Goal: Register for event/course

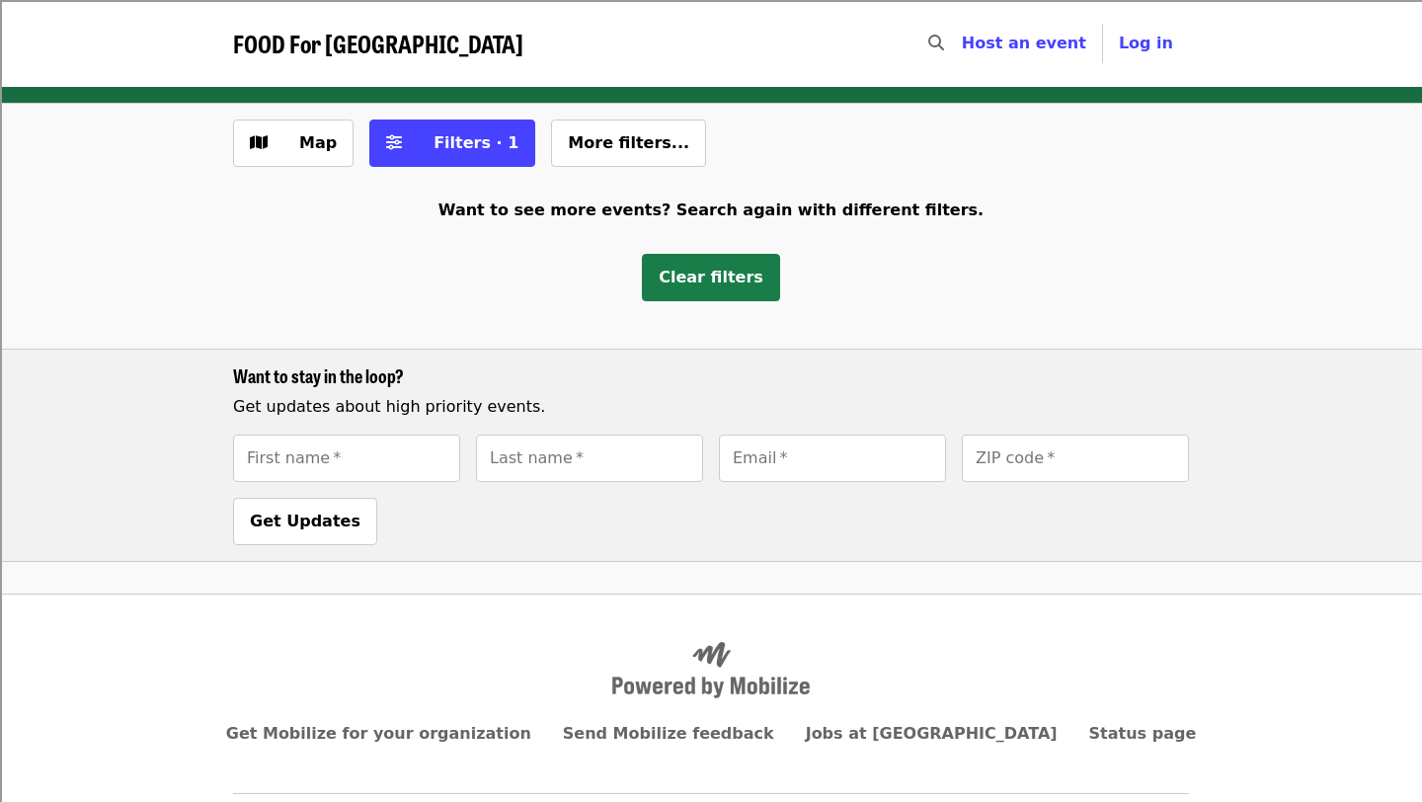
click at [713, 296] on button "Clear filters" at bounding box center [711, 277] width 138 height 47
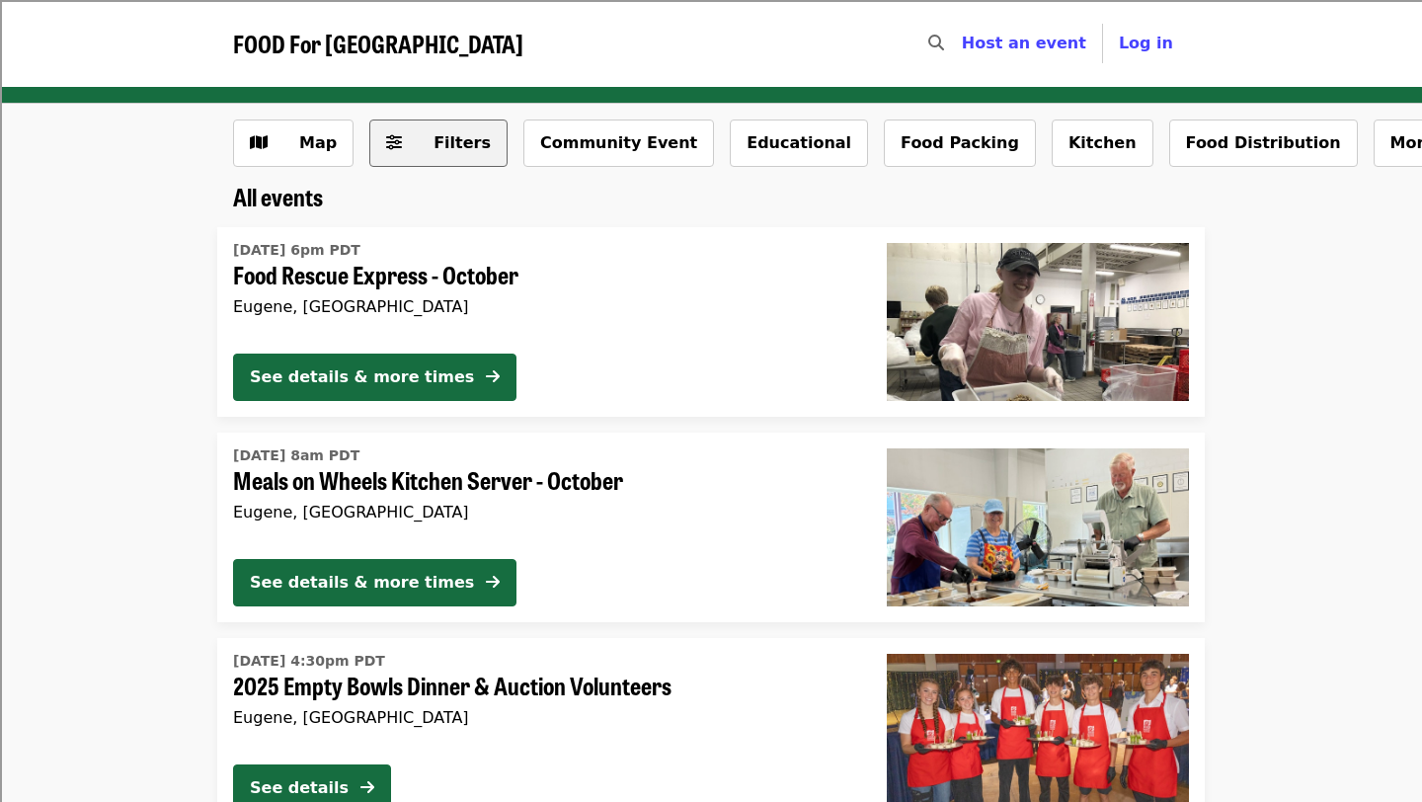
click at [414, 154] on span "Filters" at bounding box center [452, 143] width 77 height 24
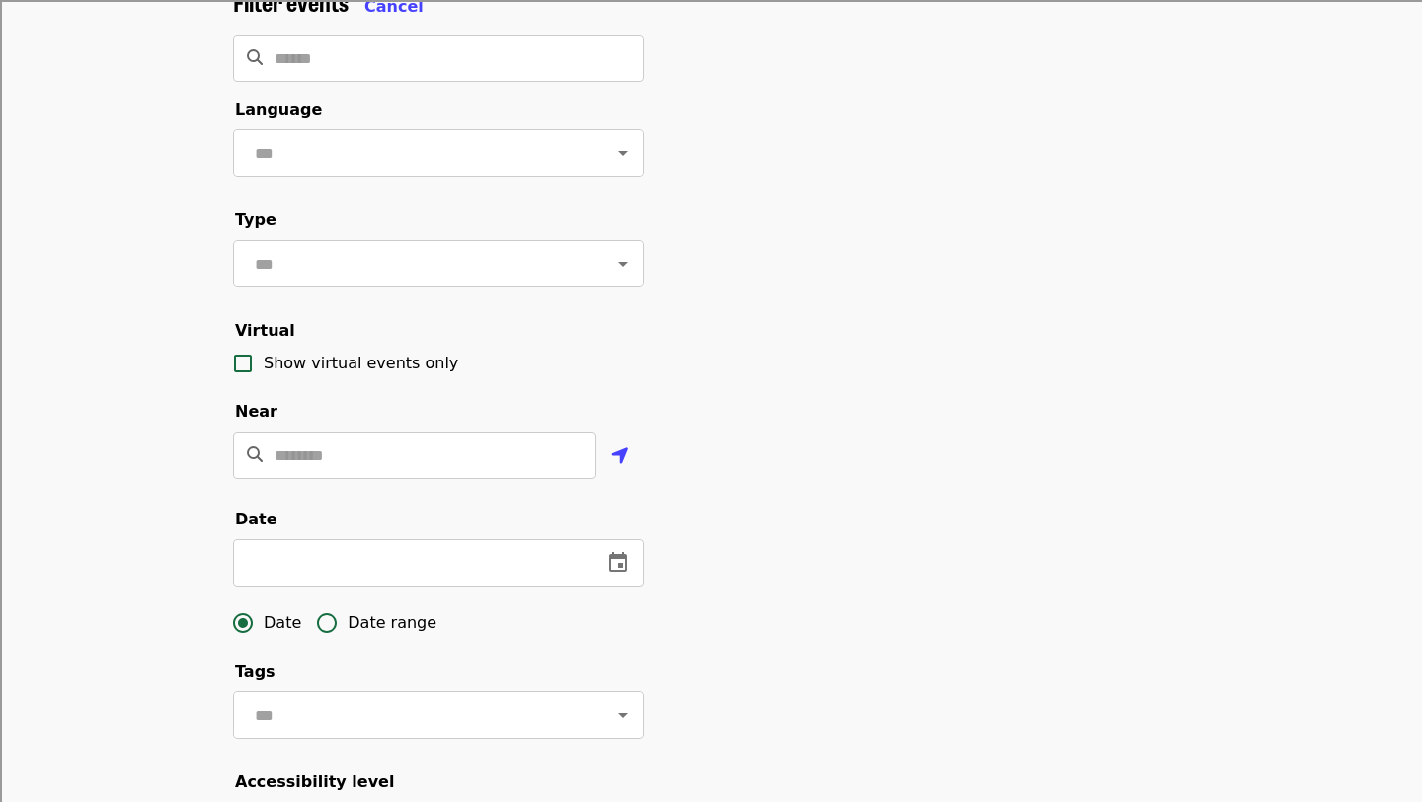
scroll to position [159, 0]
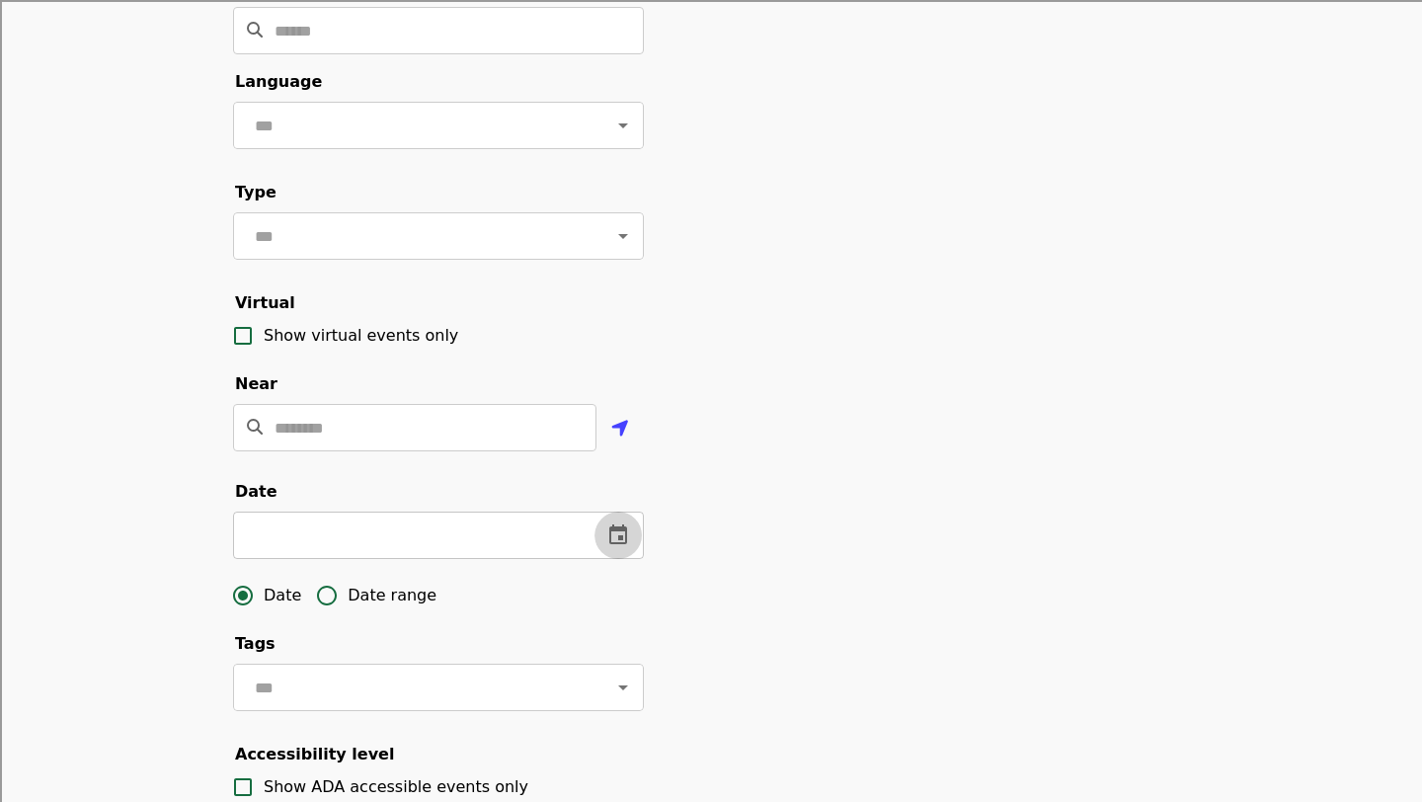
click at [619, 542] on icon "change date" at bounding box center [618, 534] width 18 height 20
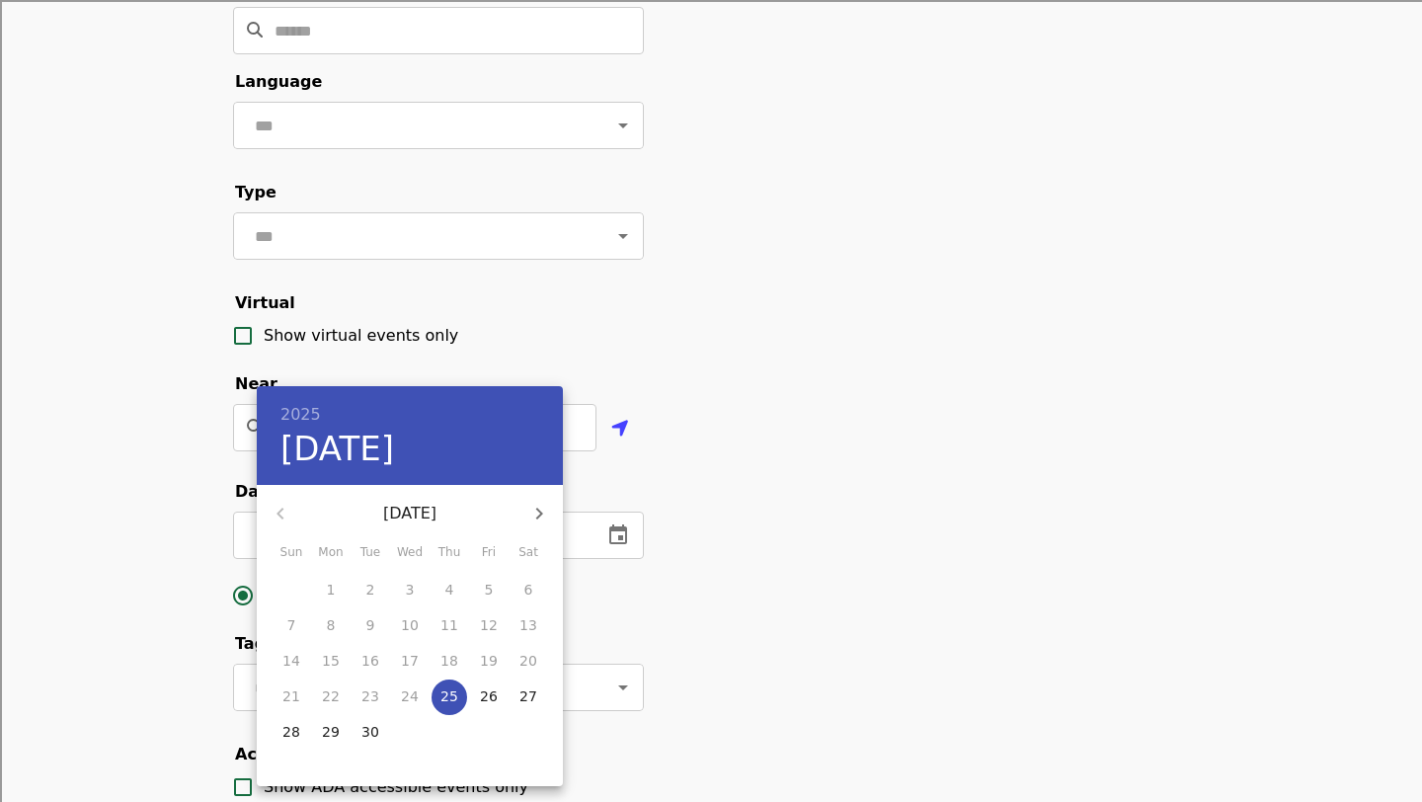
click at [445, 699] on p "25" at bounding box center [449, 696] width 18 height 20
type input "**********"
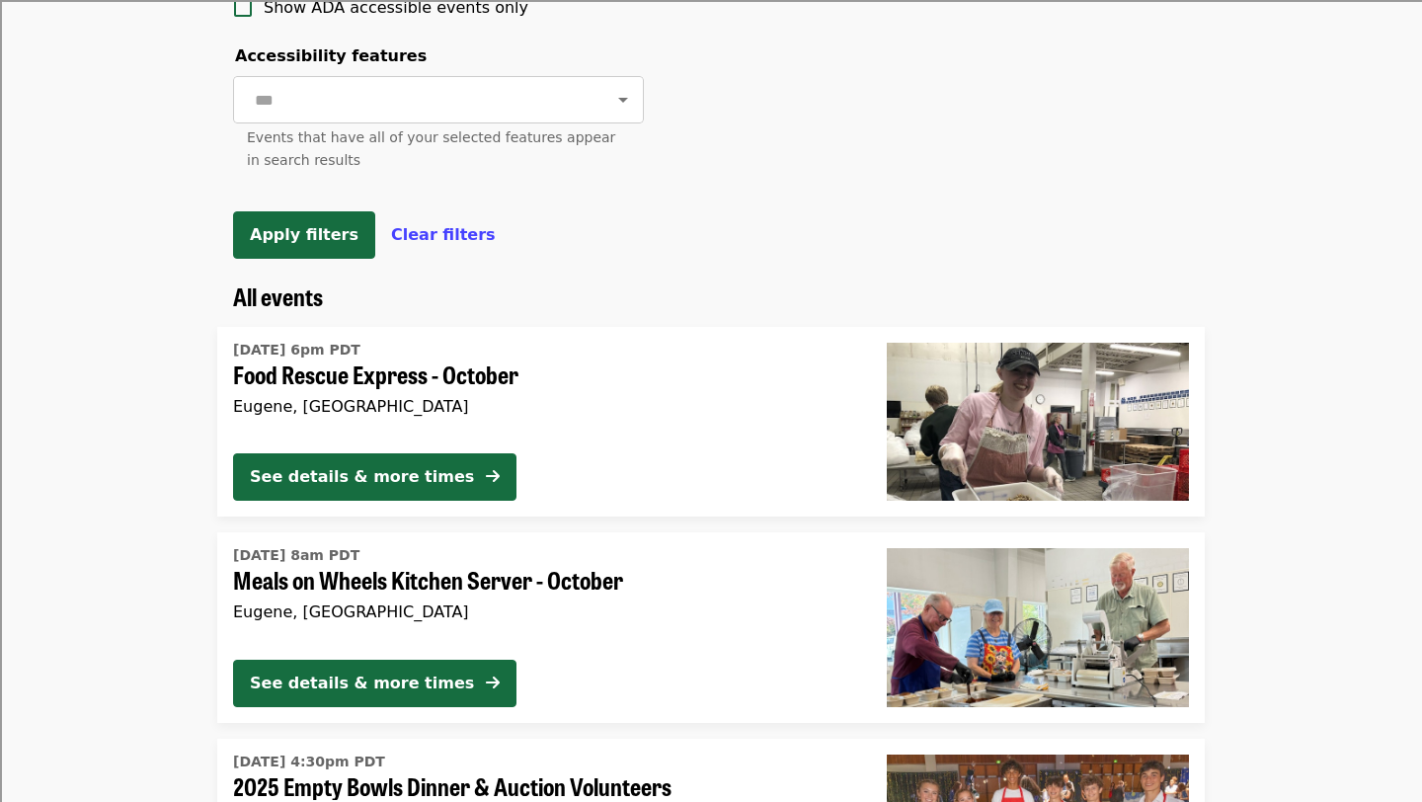
scroll to position [914, 0]
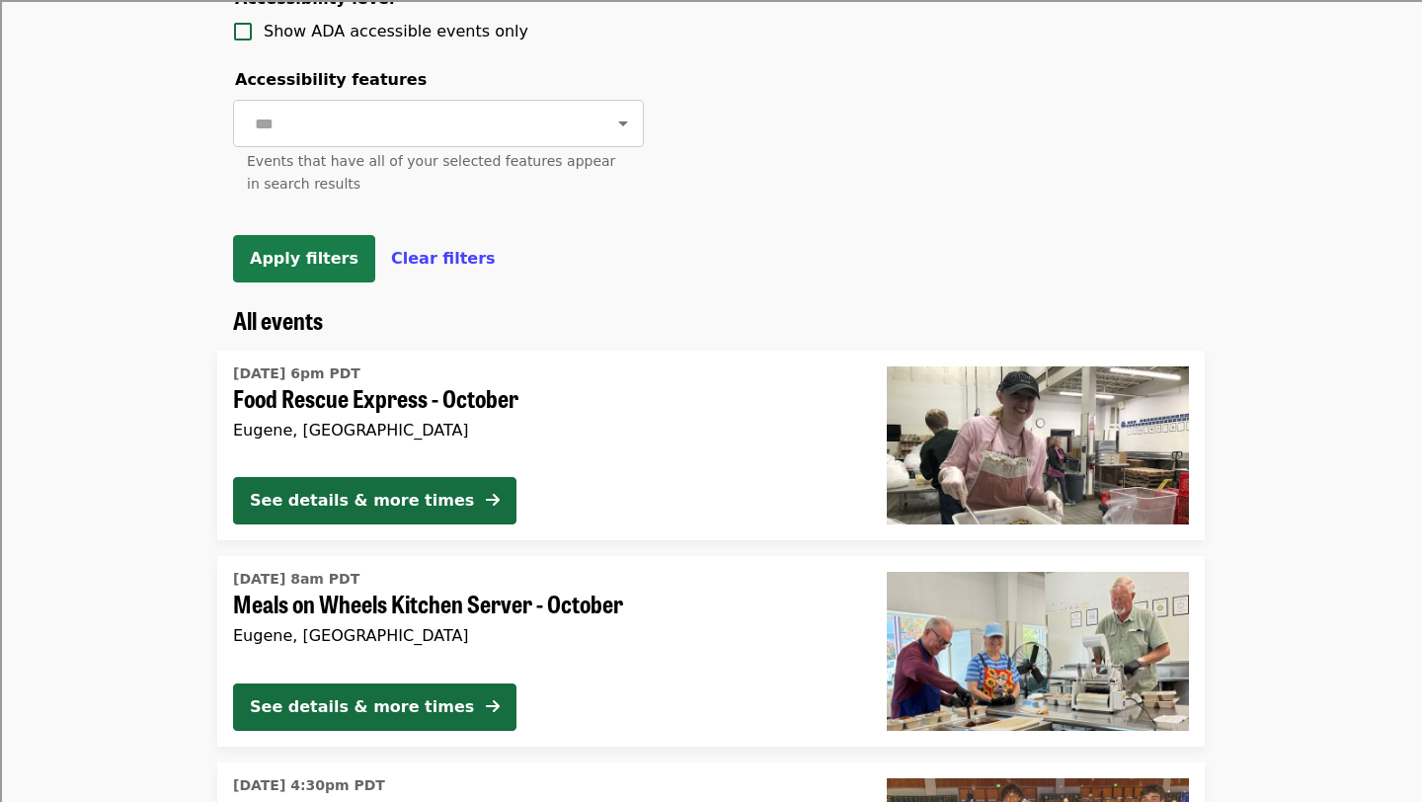
click at [310, 269] on button "Apply filters" at bounding box center [304, 258] width 142 height 47
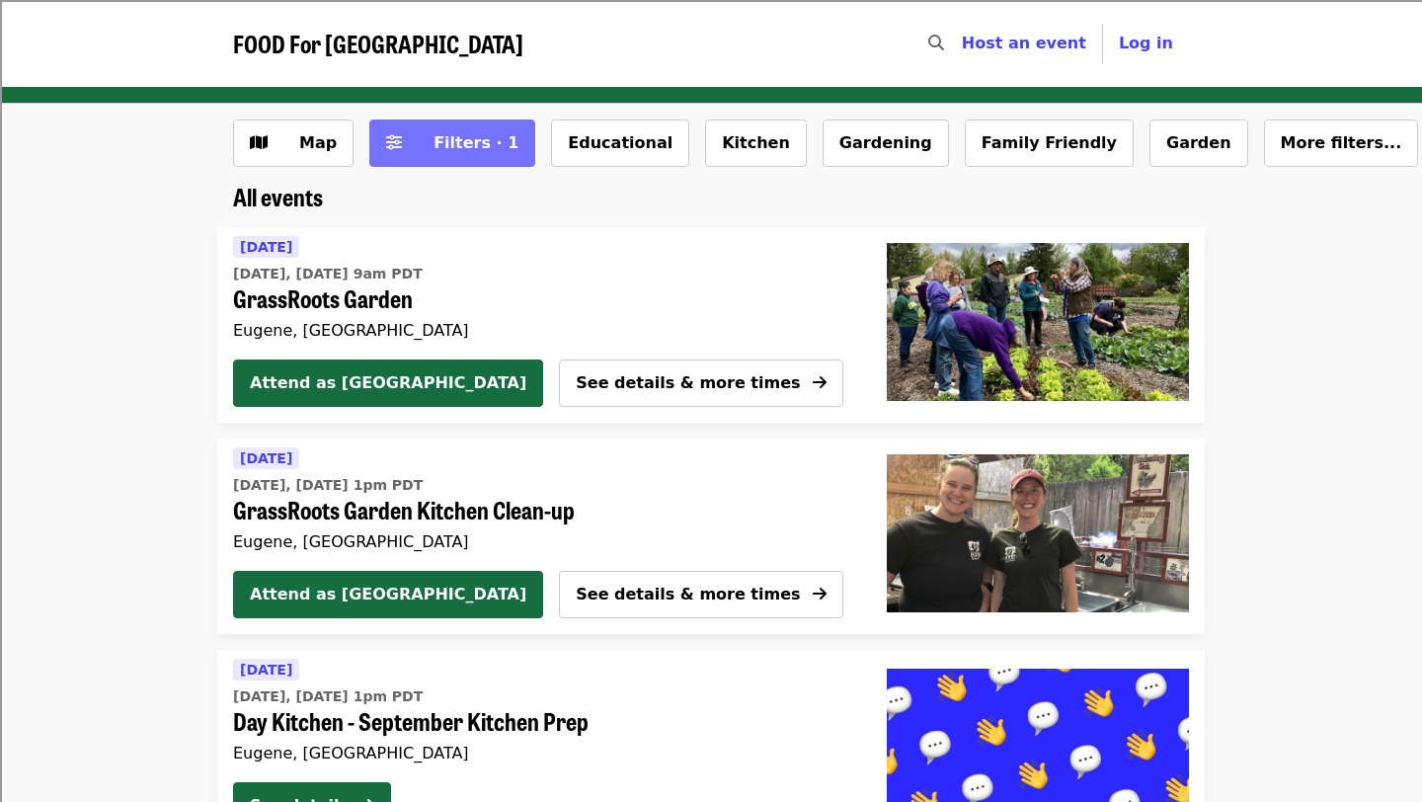
click at [444, 149] on span "Filters · 1" at bounding box center [476, 142] width 85 height 19
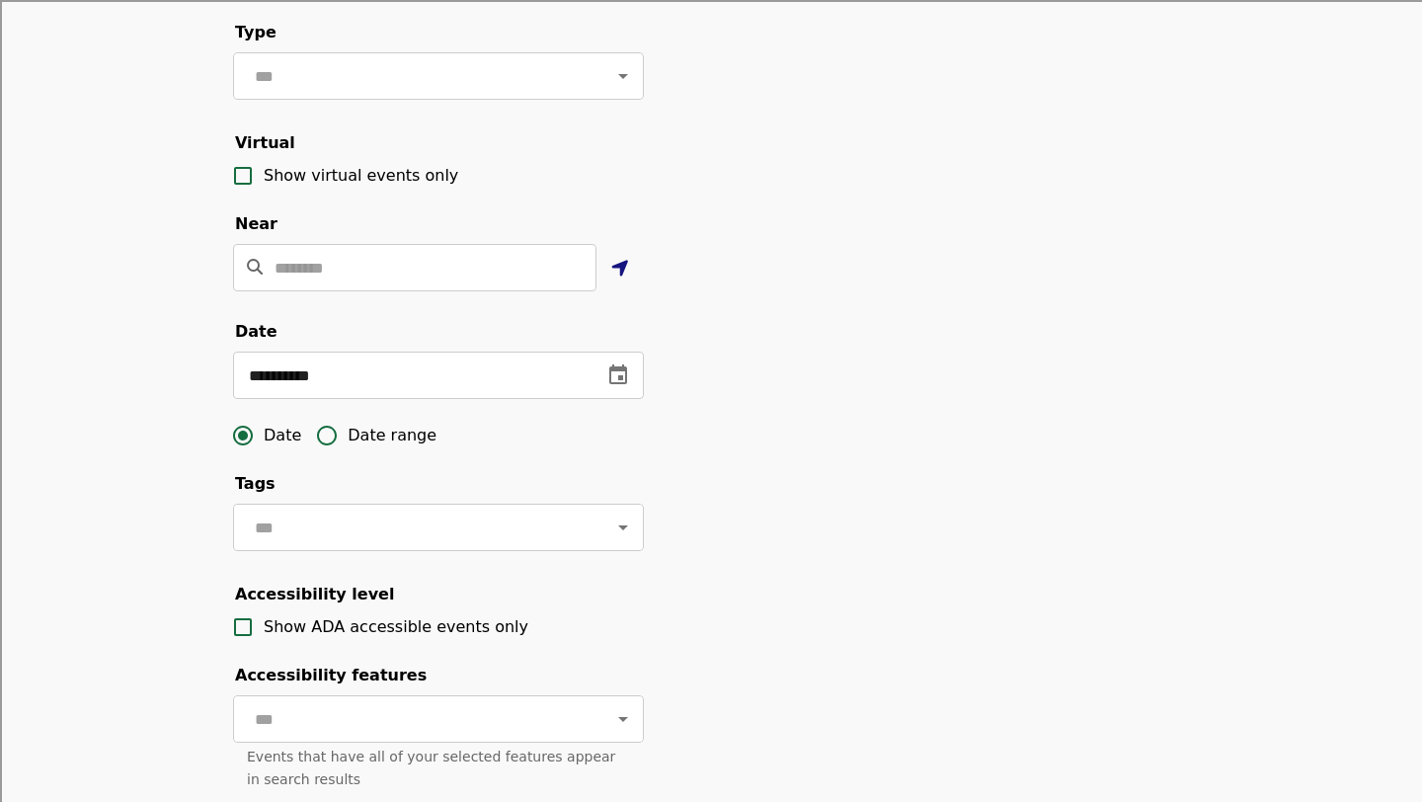
scroll to position [363, 0]
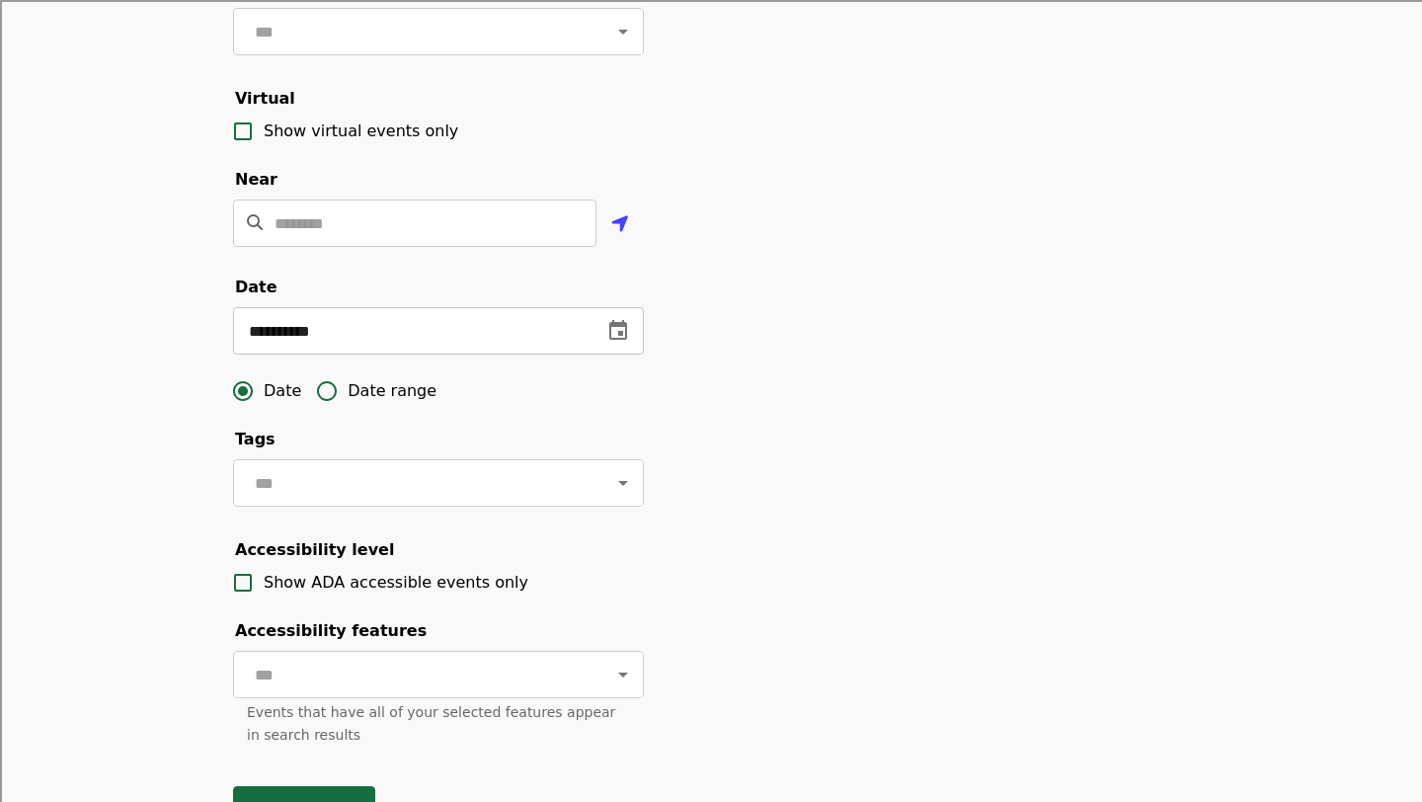
click at [616, 329] on icon "change date" at bounding box center [618, 331] width 24 height 24
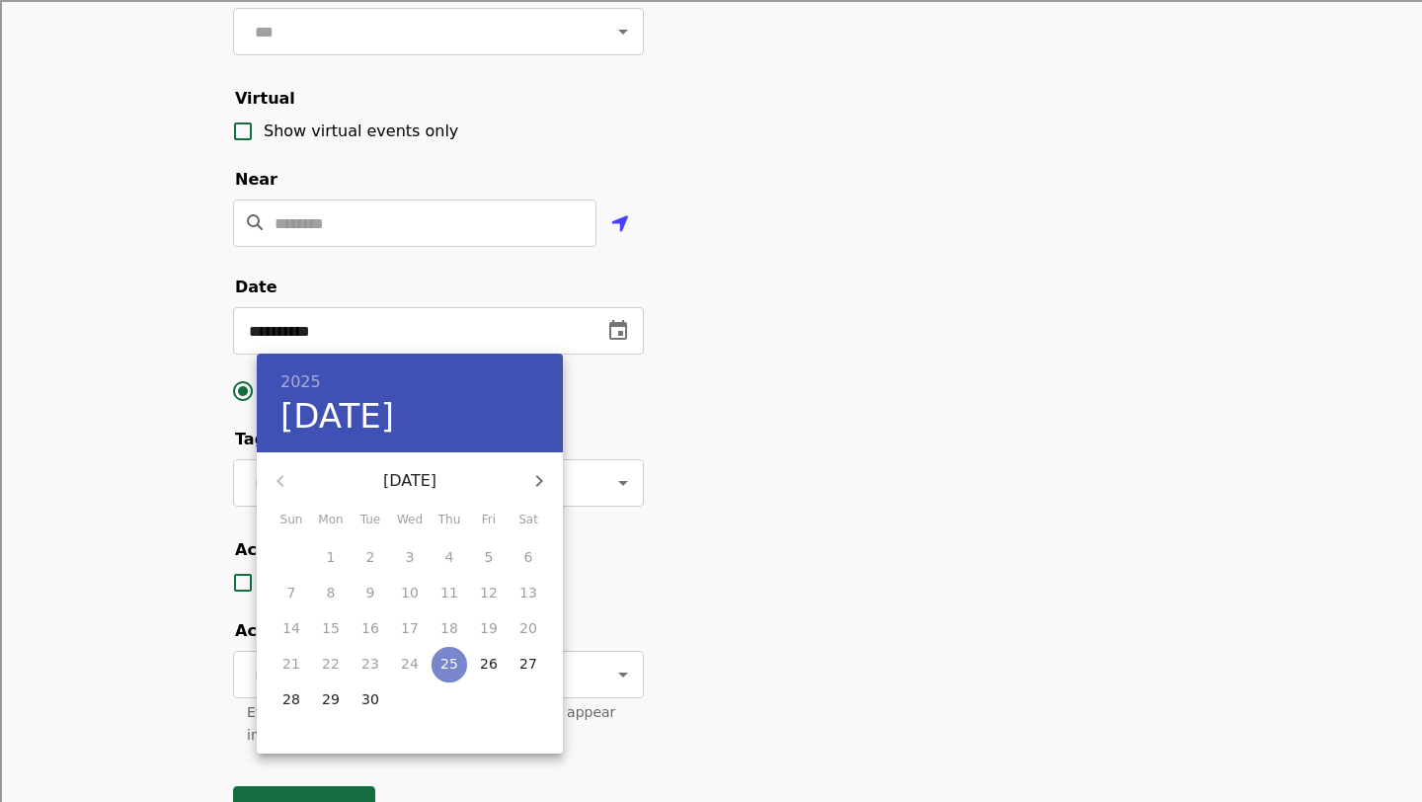
click at [447, 669] on p "25" at bounding box center [449, 664] width 18 height 20
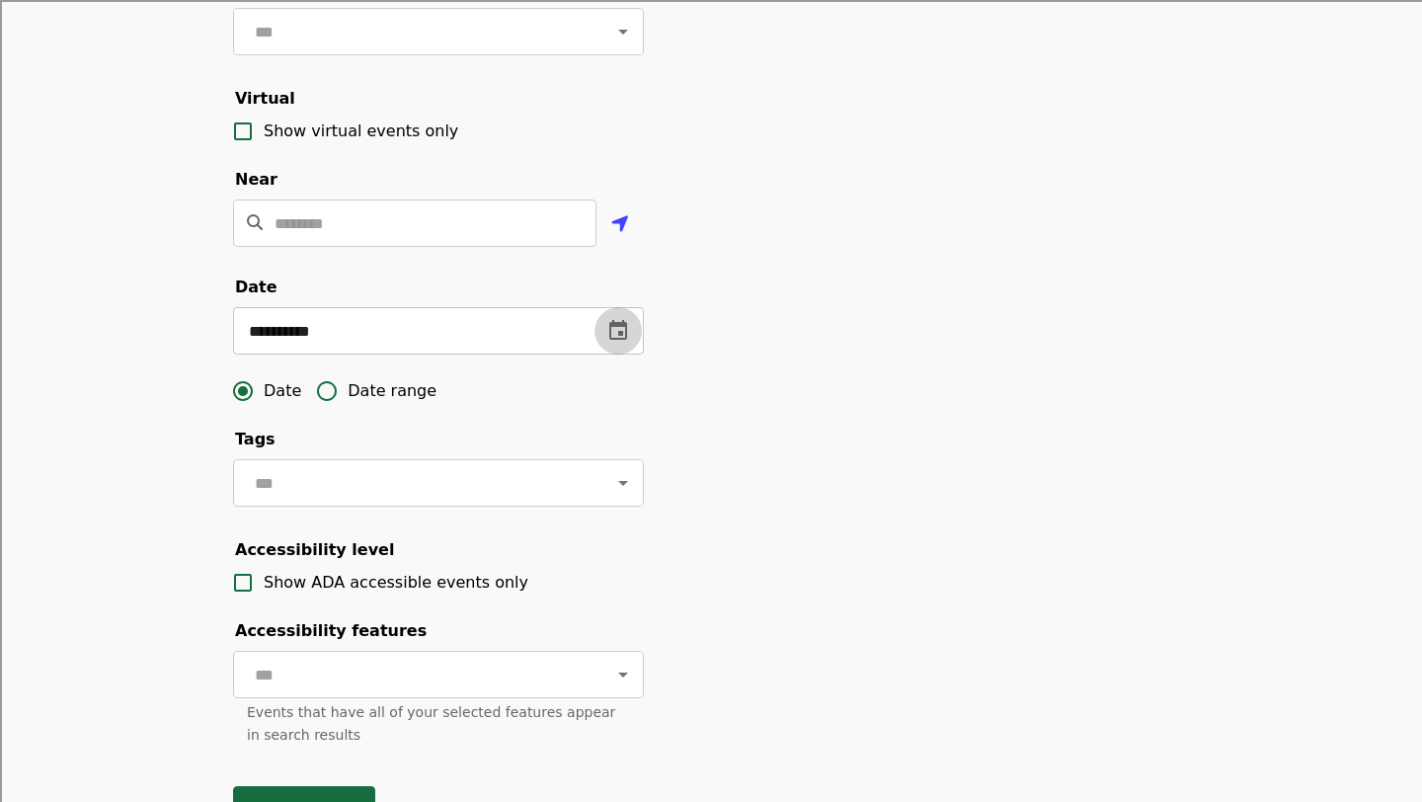
click at [622, 342] on button "change date" at bounding box center [618, 330] width 47 height 47
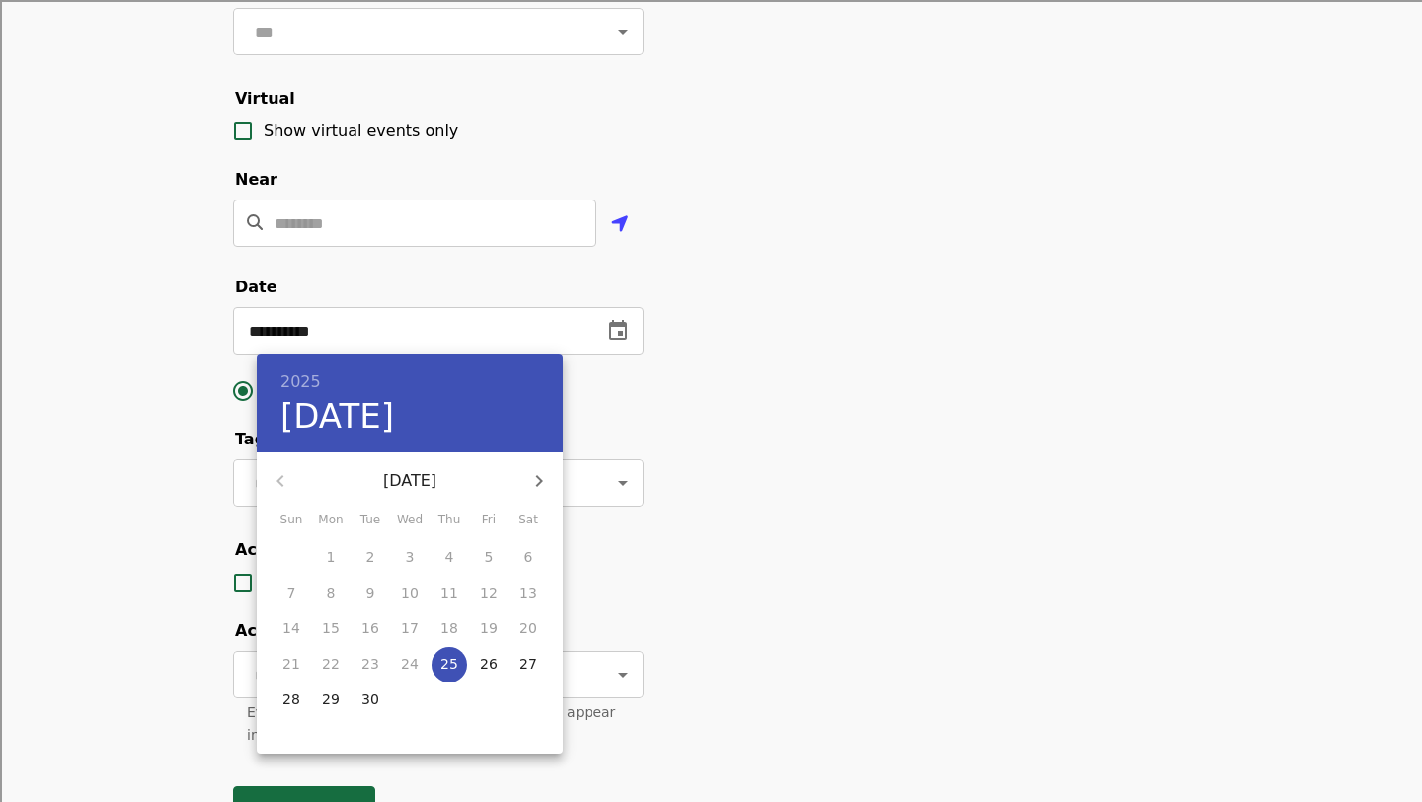
click at [366, 702] on p "30" at bounding box center [370, 699] width 18 height 20
type input "**********"
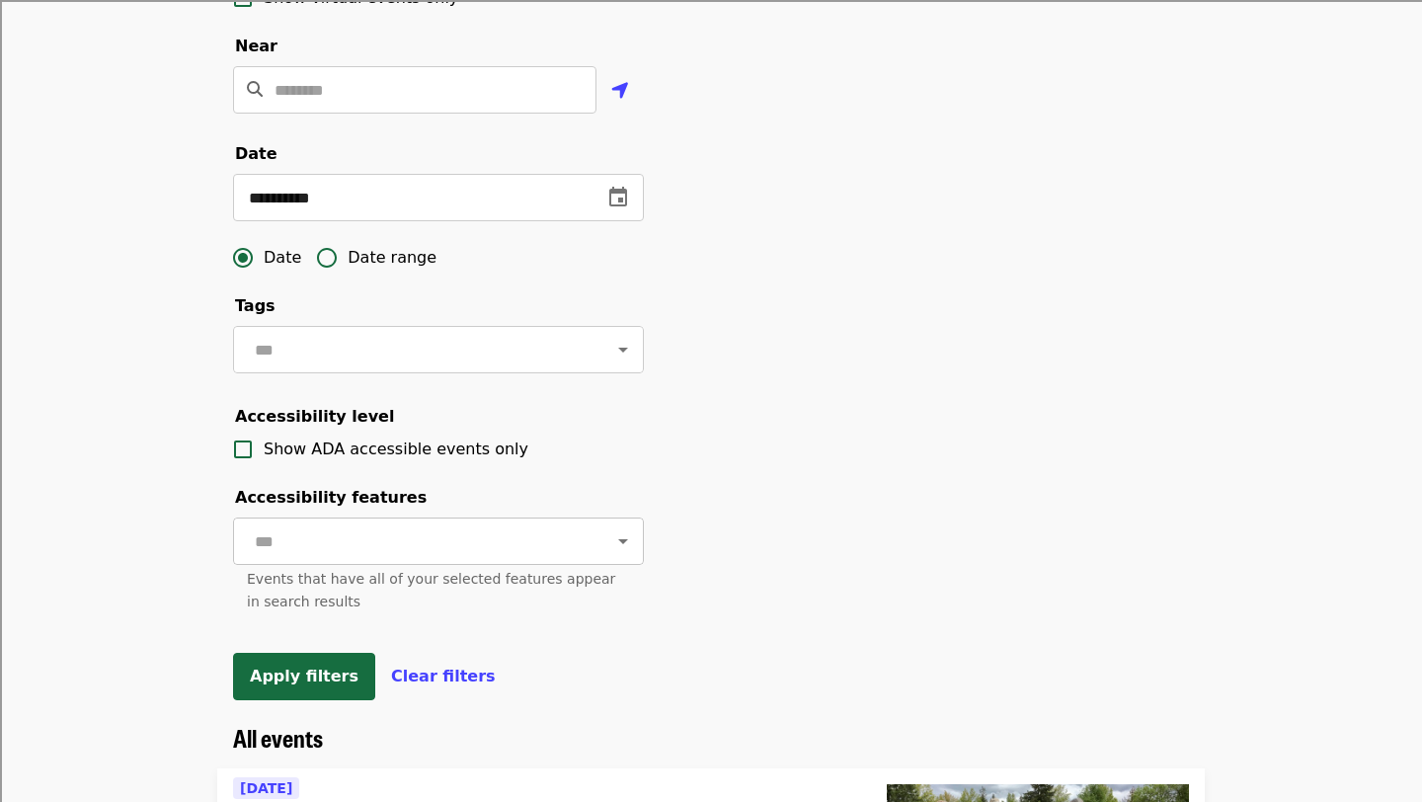
scroll to position [559, 0]
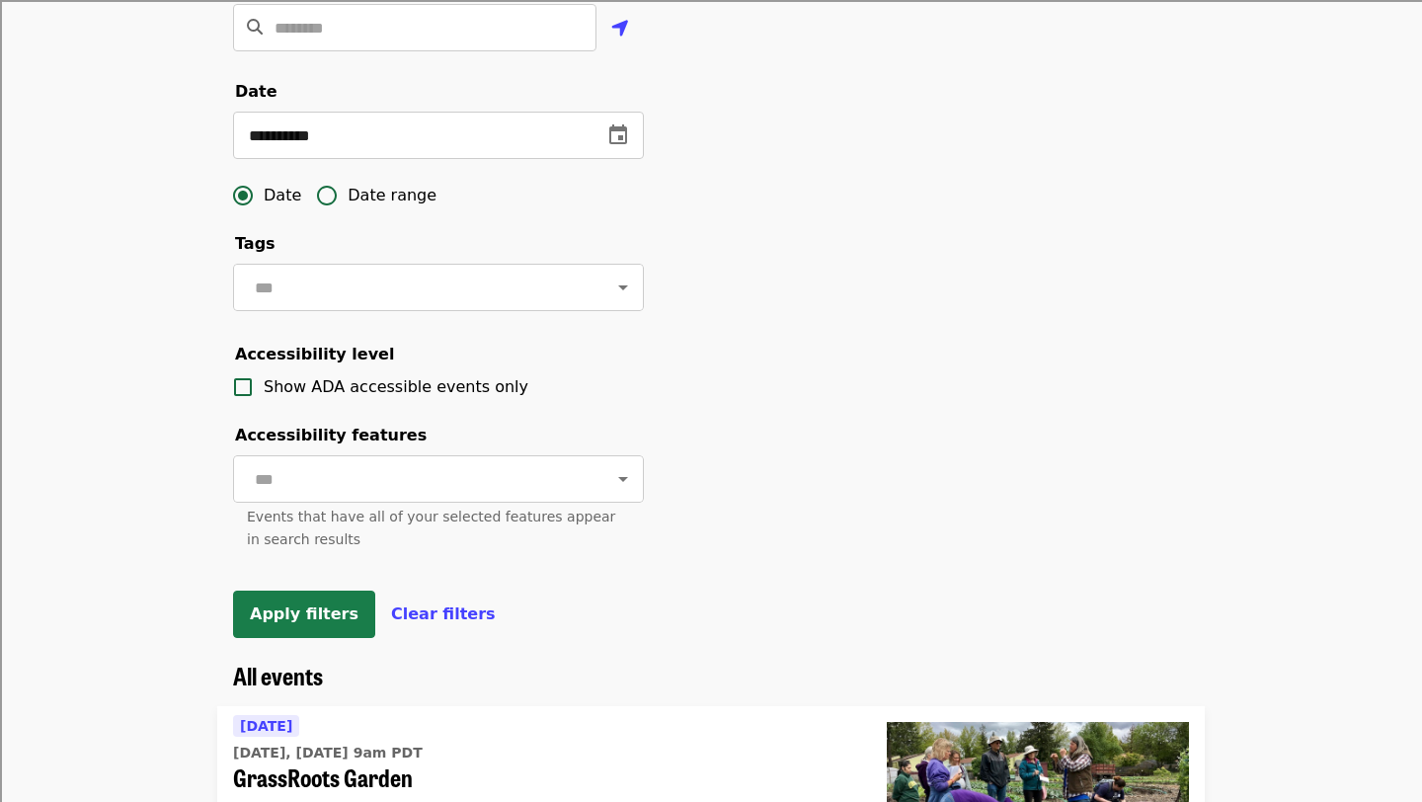
click at [307, 604] on span "Apply filters" at bounding box center [304, 613] width 109 height 19
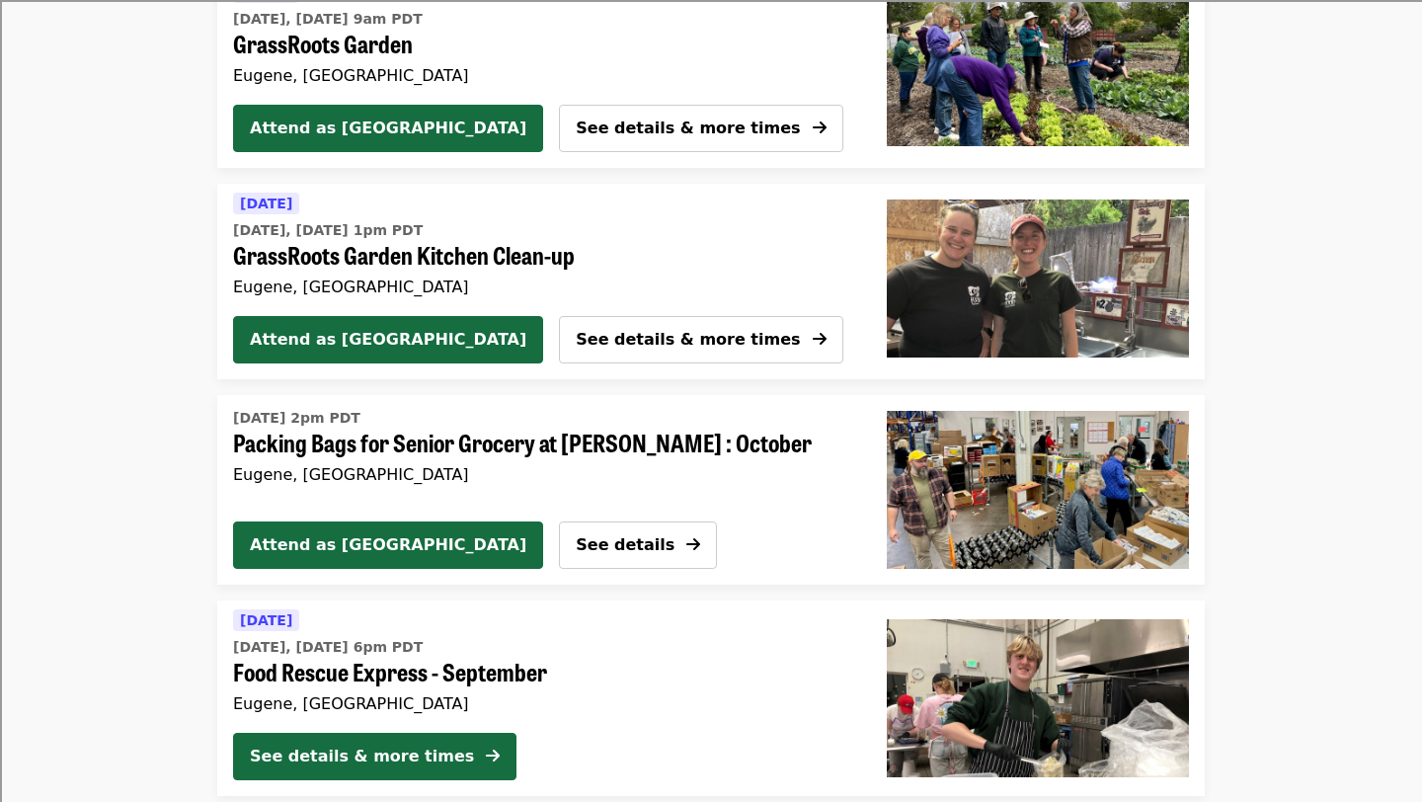
scroll to position [253, 0]
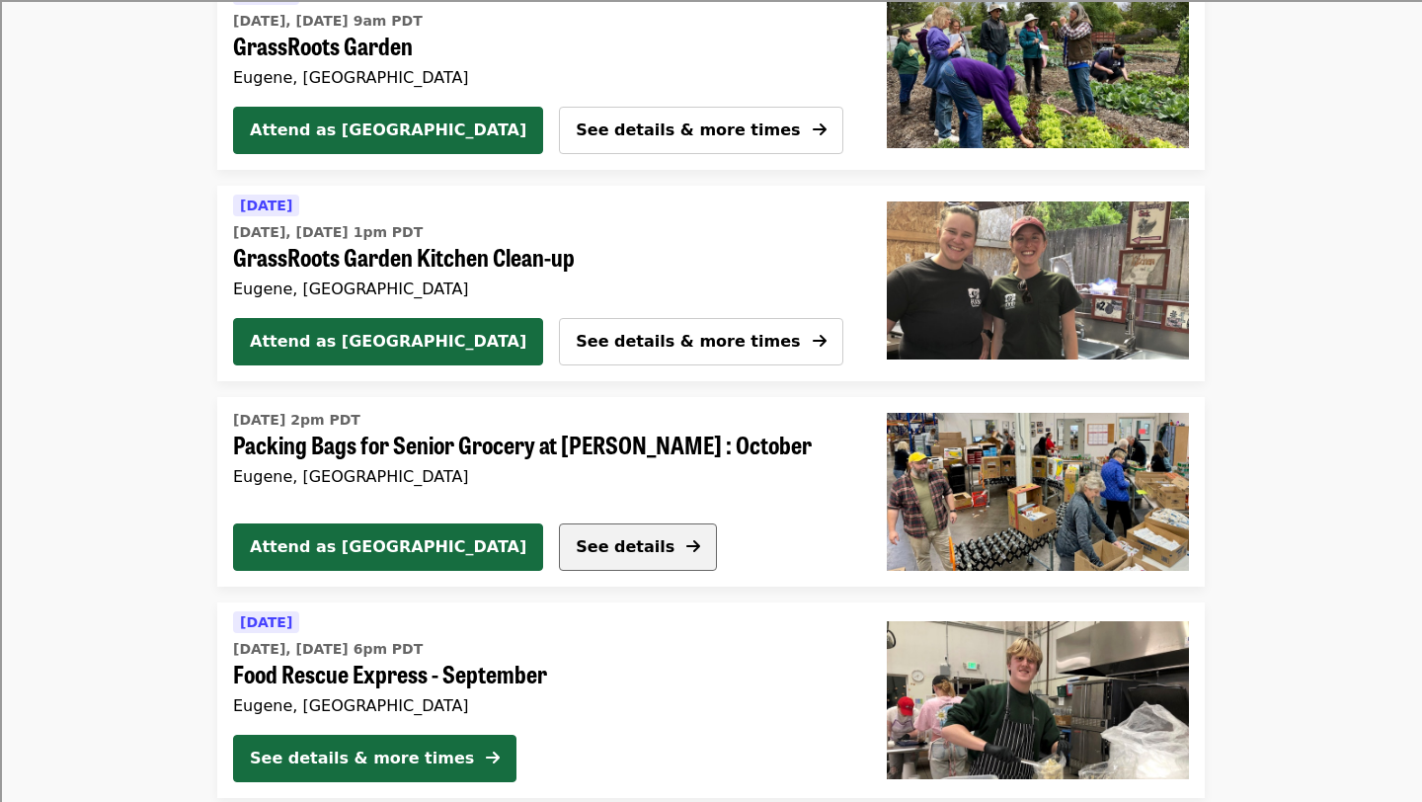
click at [576, 550] on span "See details" at bounding box center [625, 546] width 99 height 19
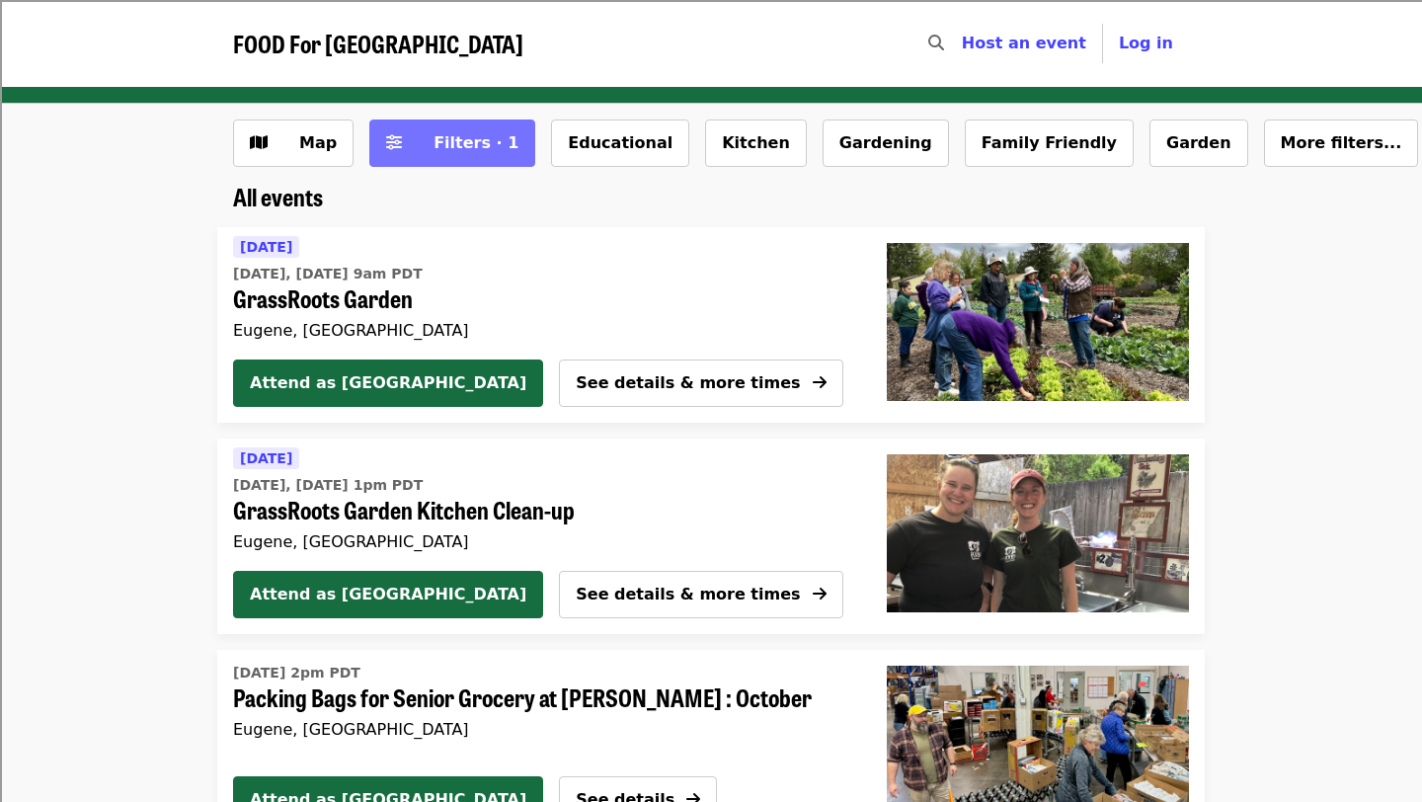
click at [477, 146] on span "Filters · 1" at bounding box center [476, 142] width 85 height 19
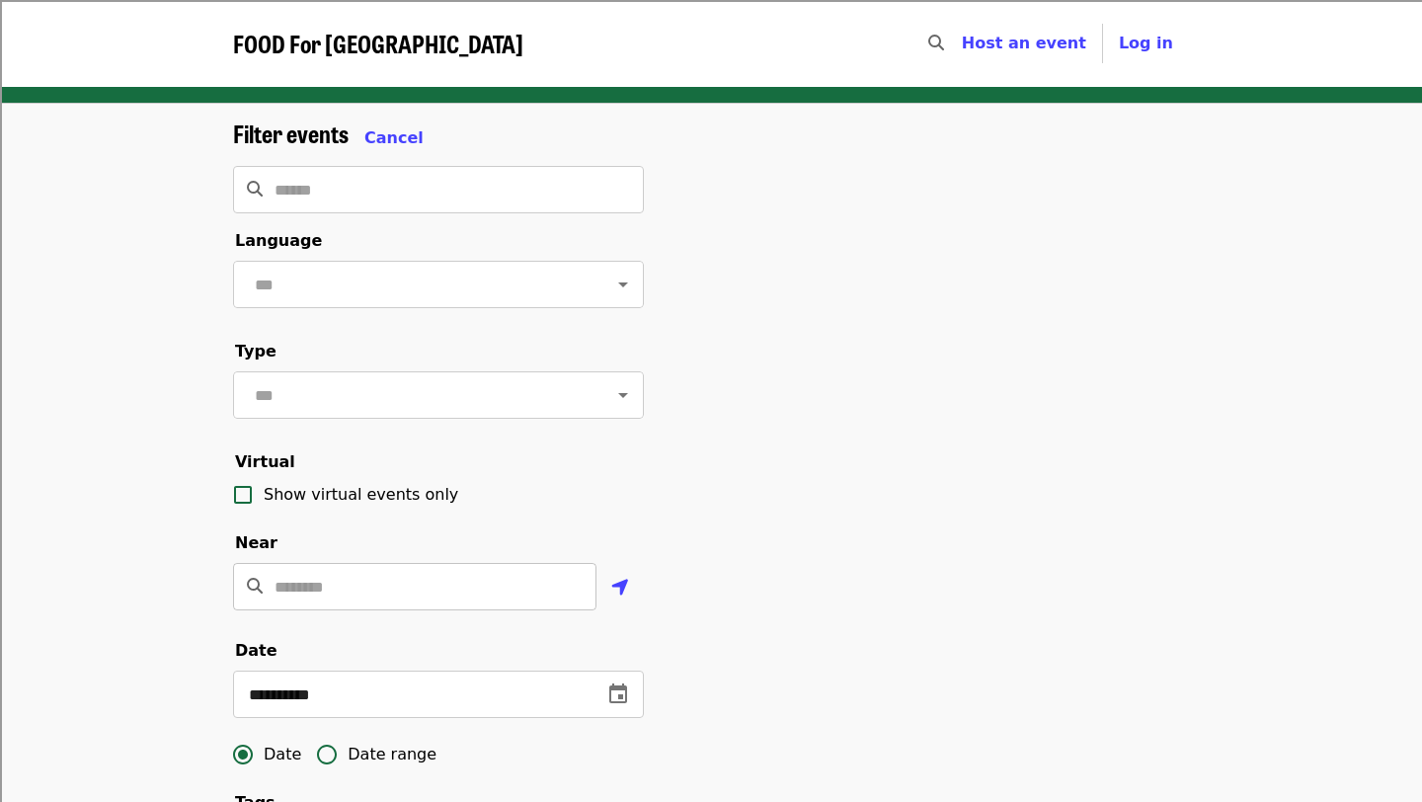
scroll to position [83, 0]
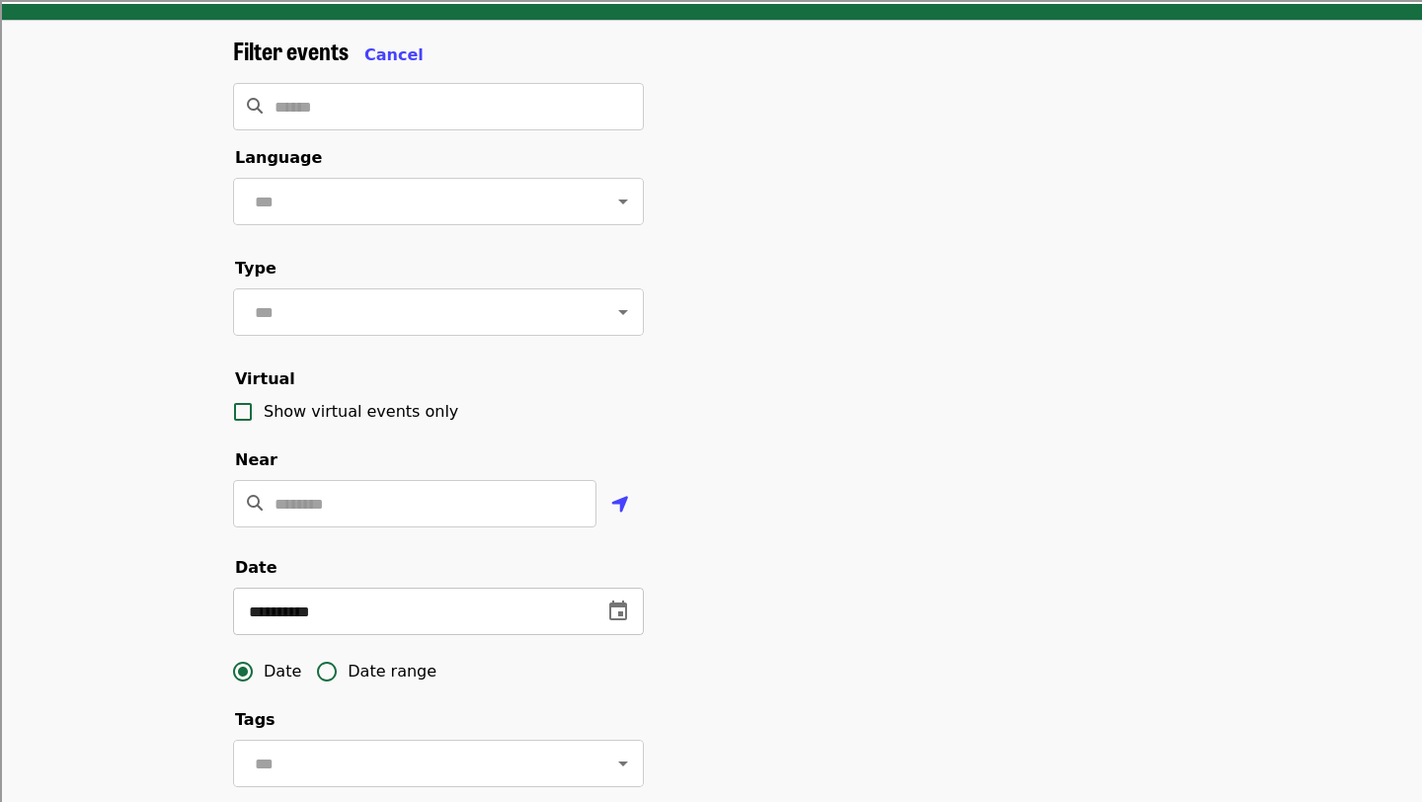
click at [616, 612] on icon "change date" at bounding box center [618, 611] width 24 height 24
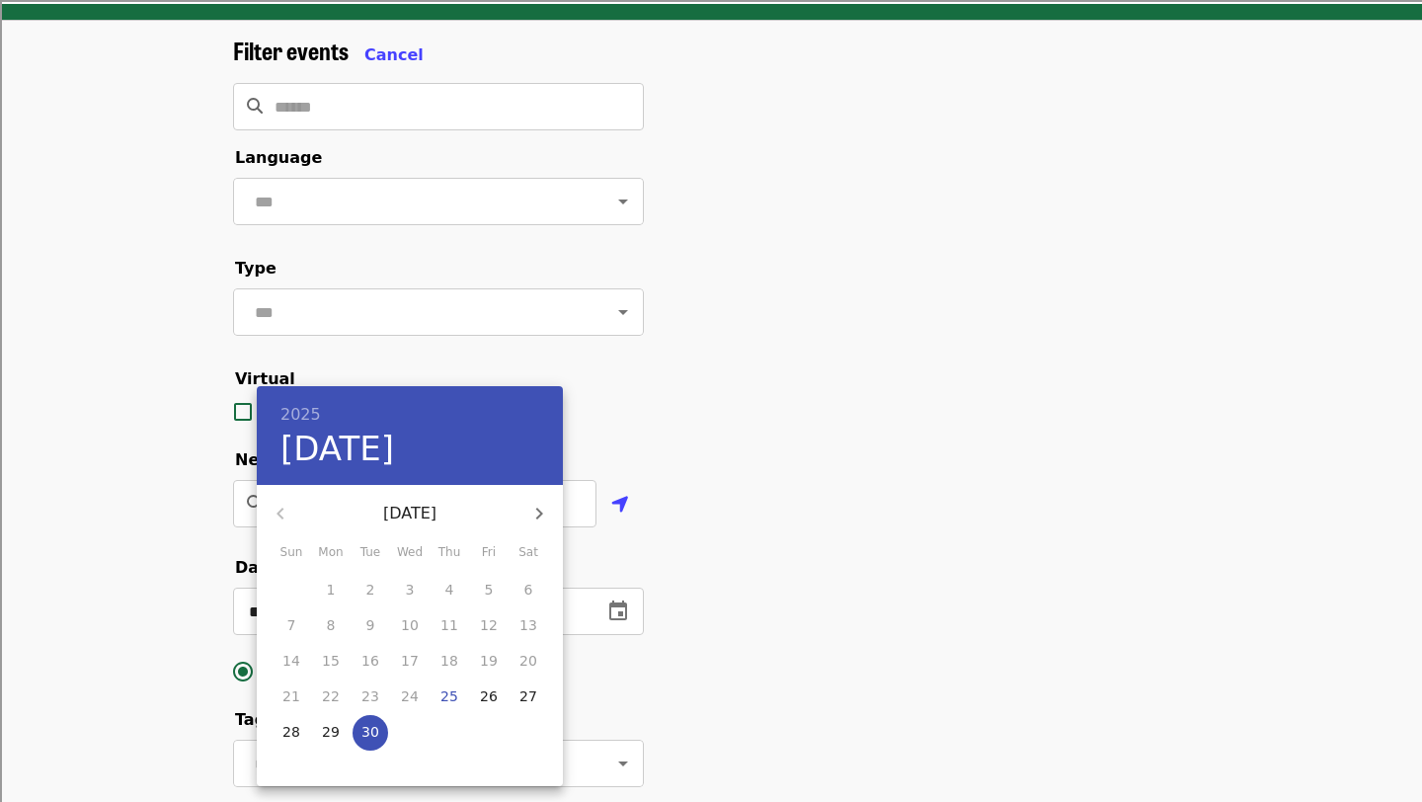
click at [537, 518] on icon "button" at bounding box center [539, 514] width 24 height 24
click at [413, 583] on span "1" at bounding box center [410, 590] width 36 height 20
type input "**********"
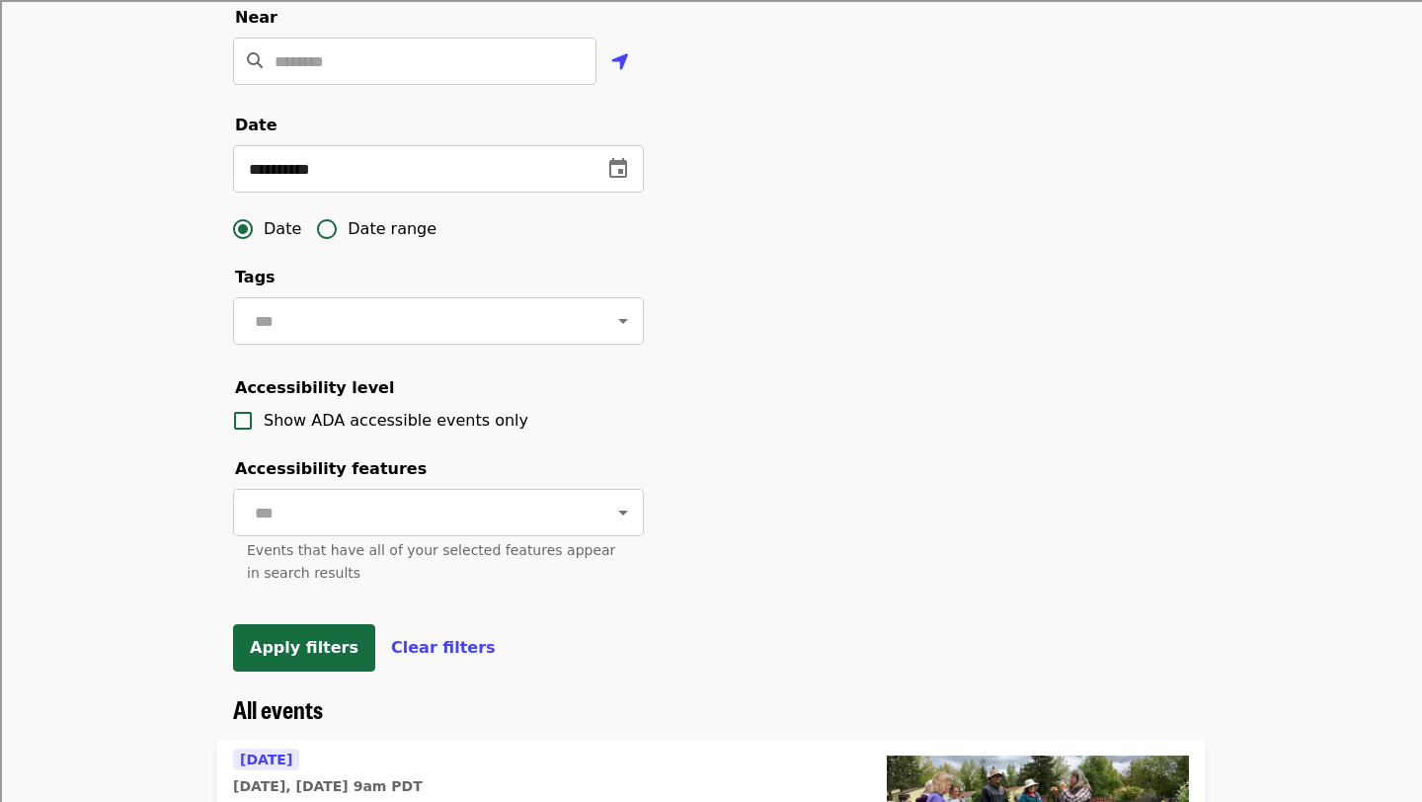
scroll to position [571, 0]
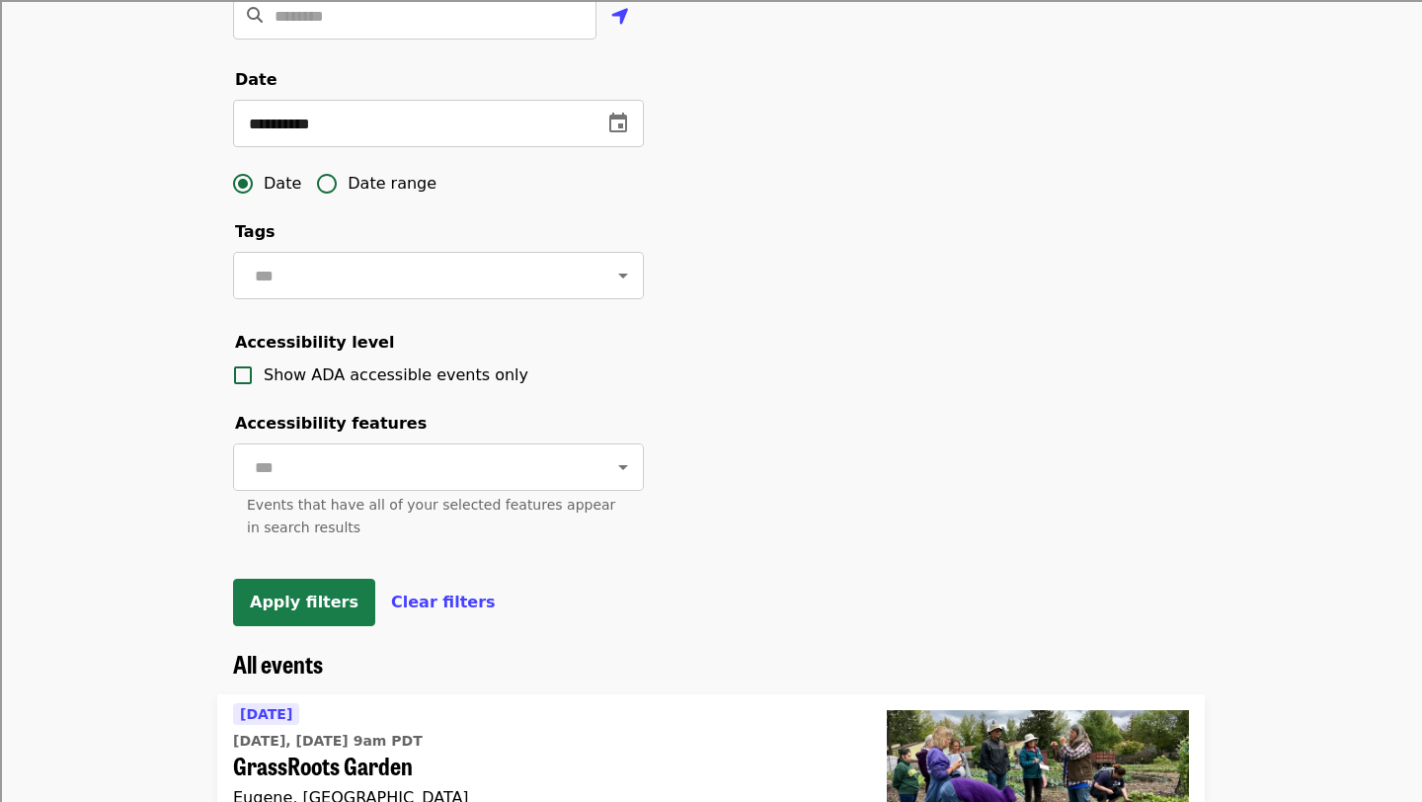
click at [327, 605] on span "Apply filters" at bounding box center [304, 602] width 109 height 19
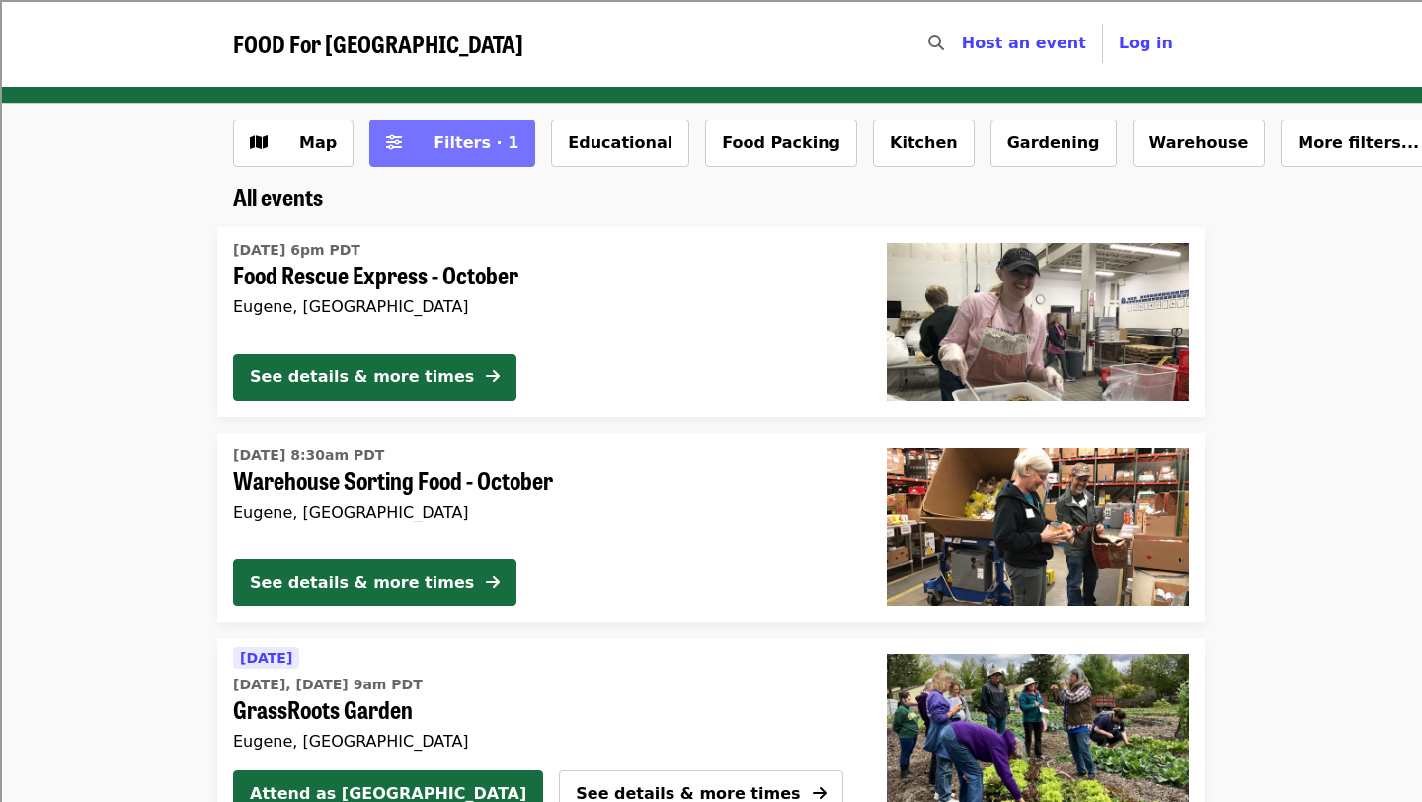
click at [479, 151] on span "Filters · 1" at bounding box center [476, 142] width 85 height 19
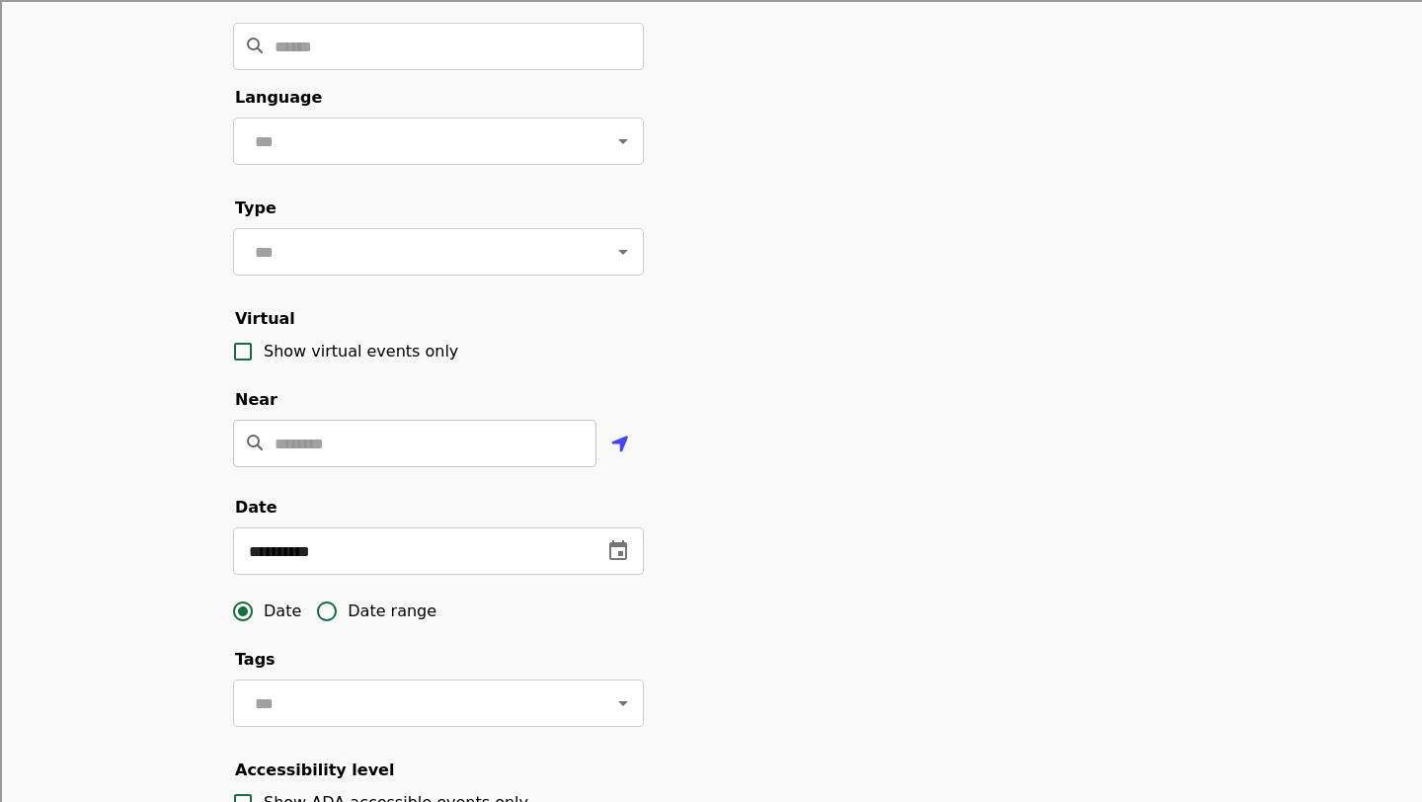
scroll to position [183, 0]
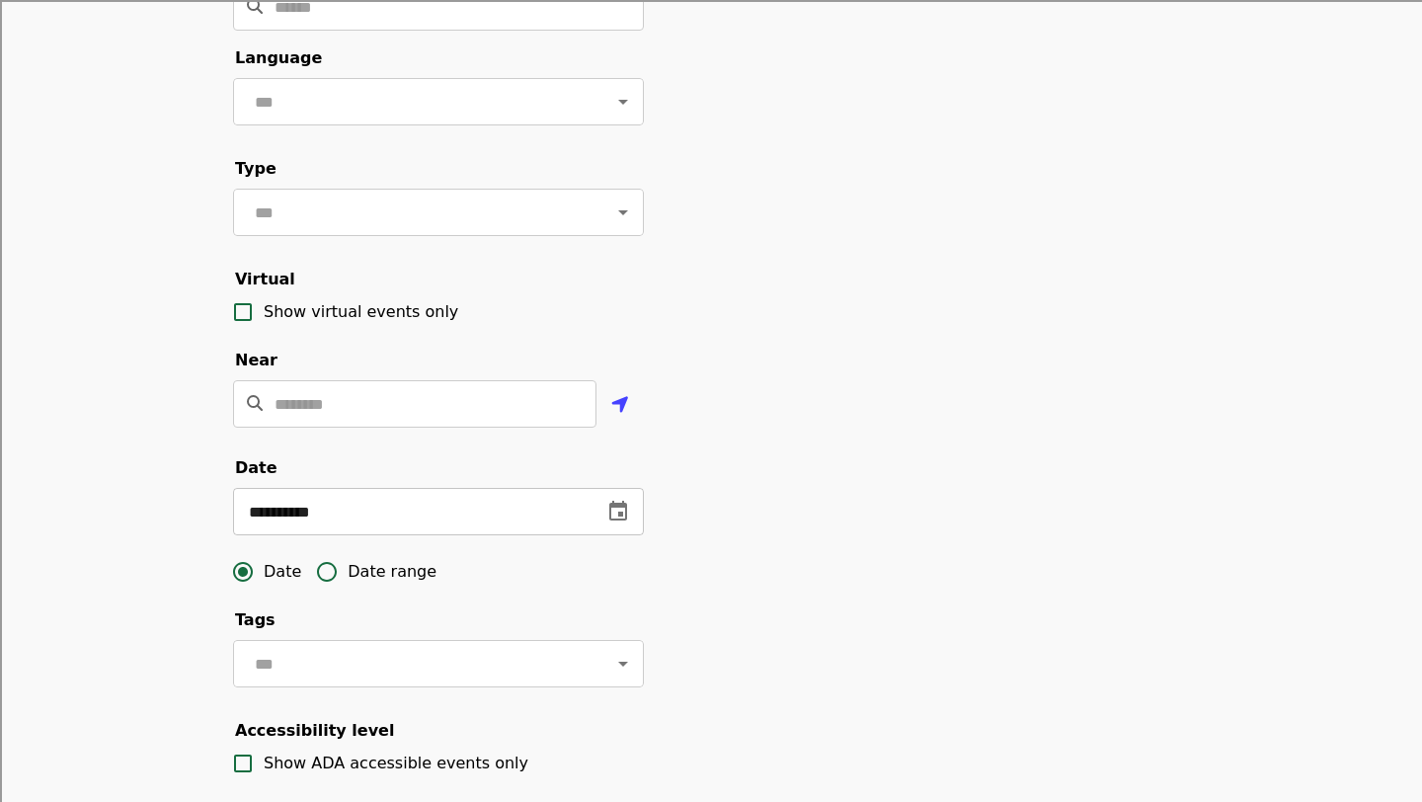
click at [623, 515] on icon "change date" at bounding box center [618, 512] width 24 height 24
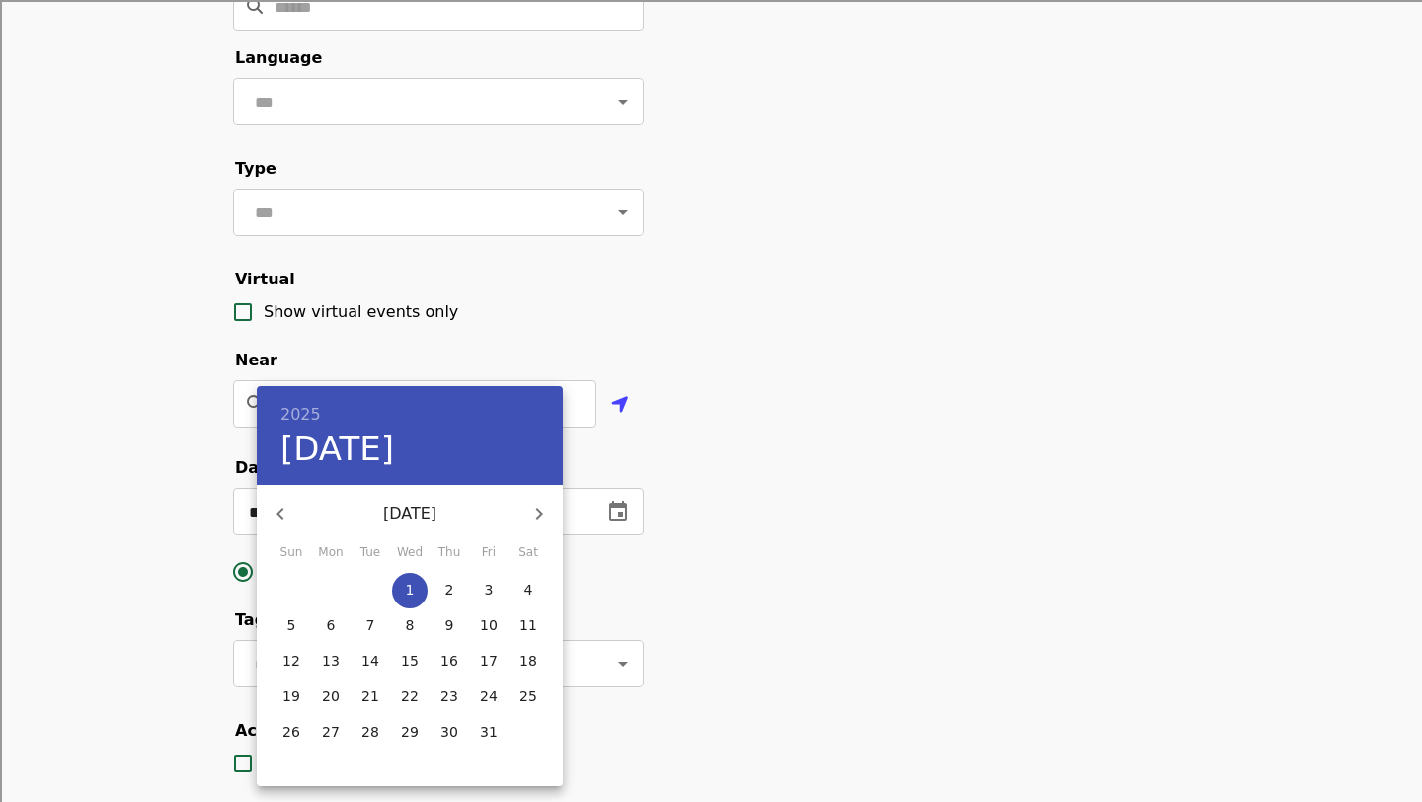
click at [280, 504] on icon "button" at bounding box center [281, 514] width 24 height 24
click at [281, 731] on span "28" at bounding box center [292, 732] width 36 height 20
type input "**********"
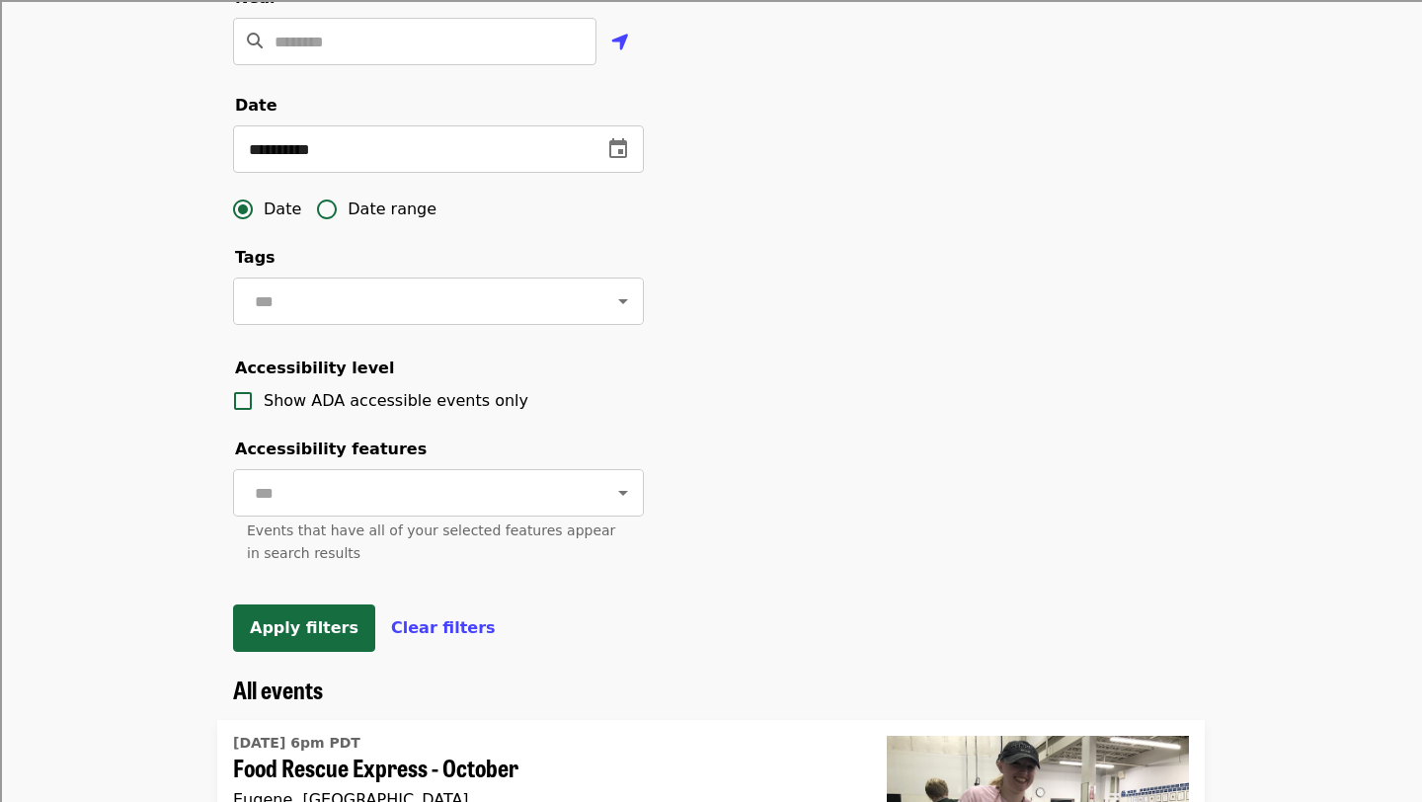
scroll to position [572, 0]
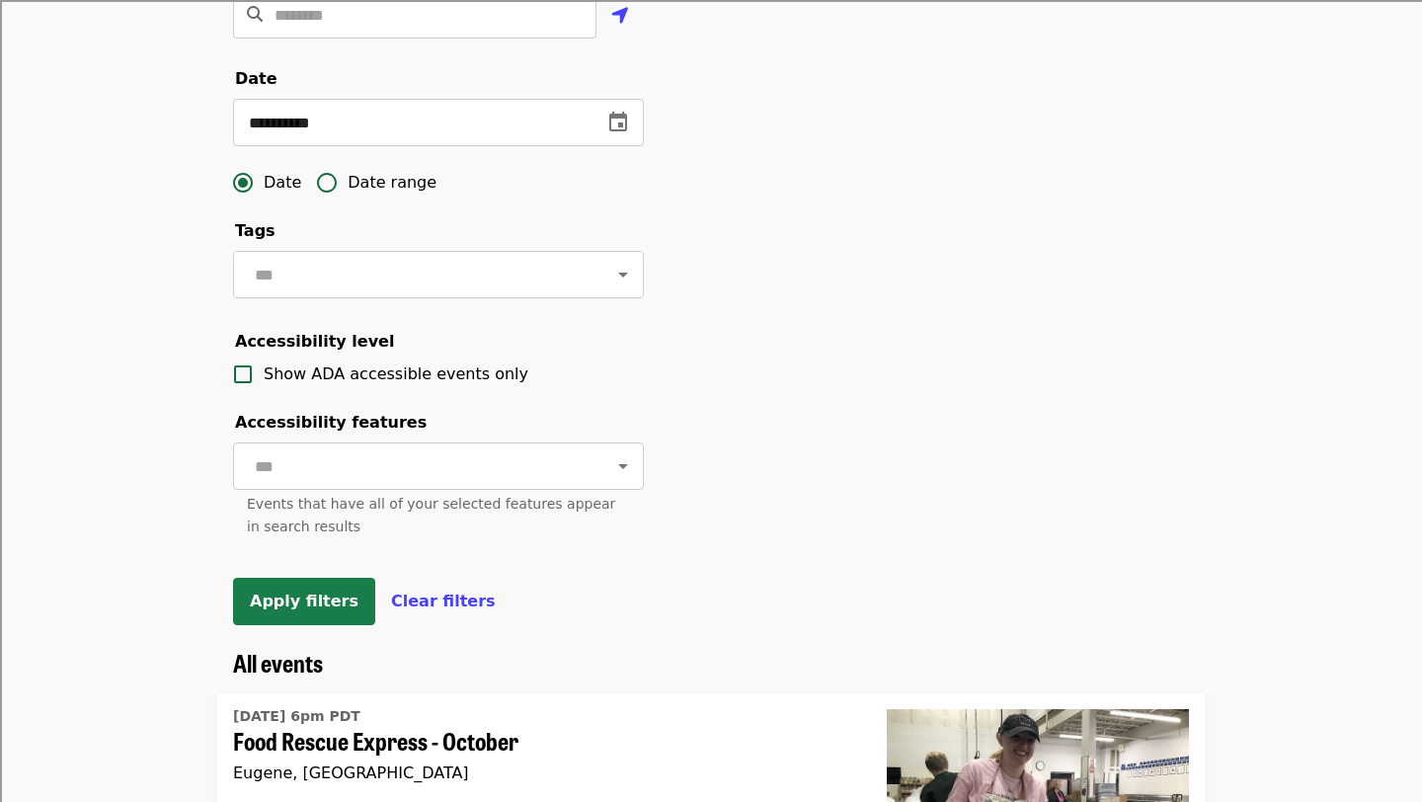
click at [298, 595] on span "Apply filters" at bounding box center [304, 601] width 109 height 19
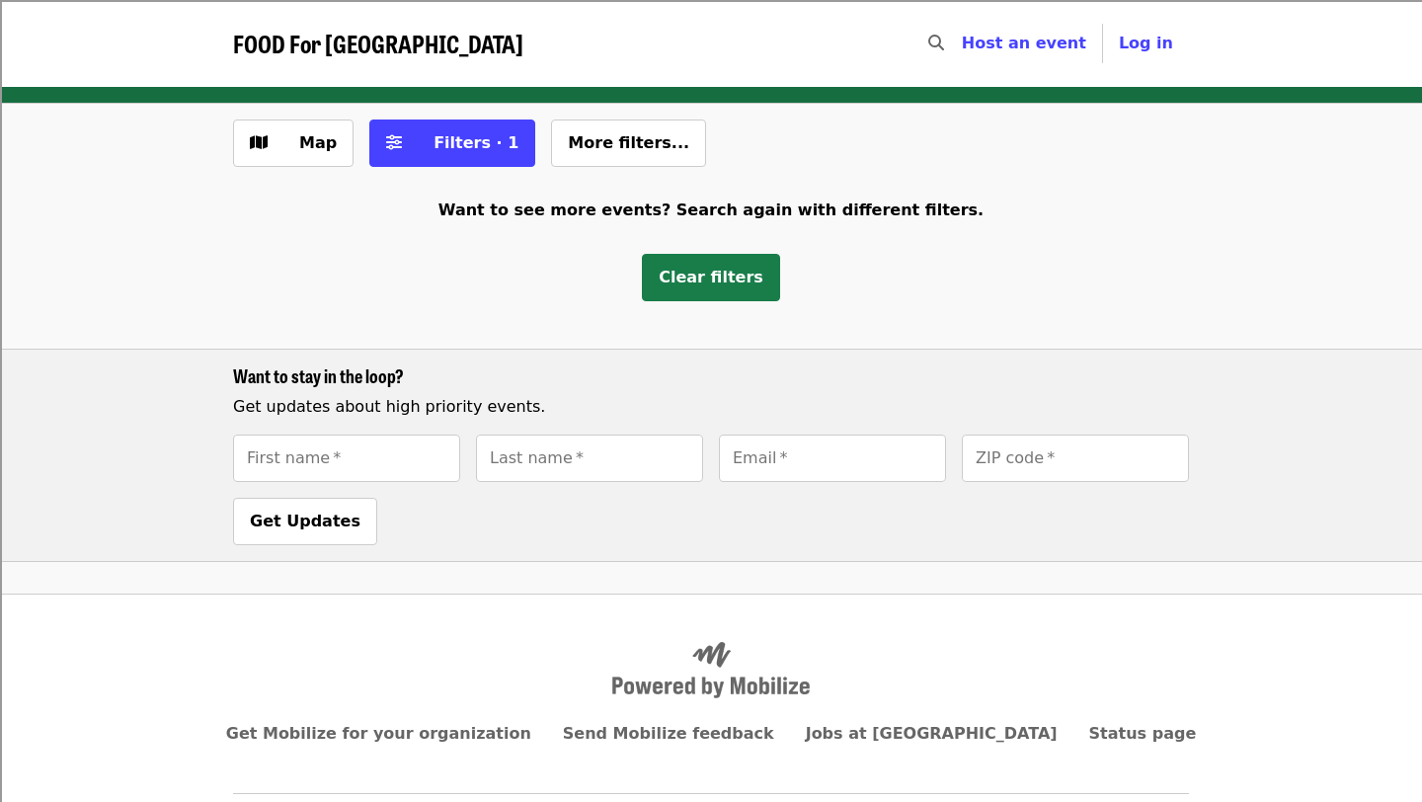
click at [712, 278] on span "Clear filters" at bounding box center [711, 277] width 105 height 19
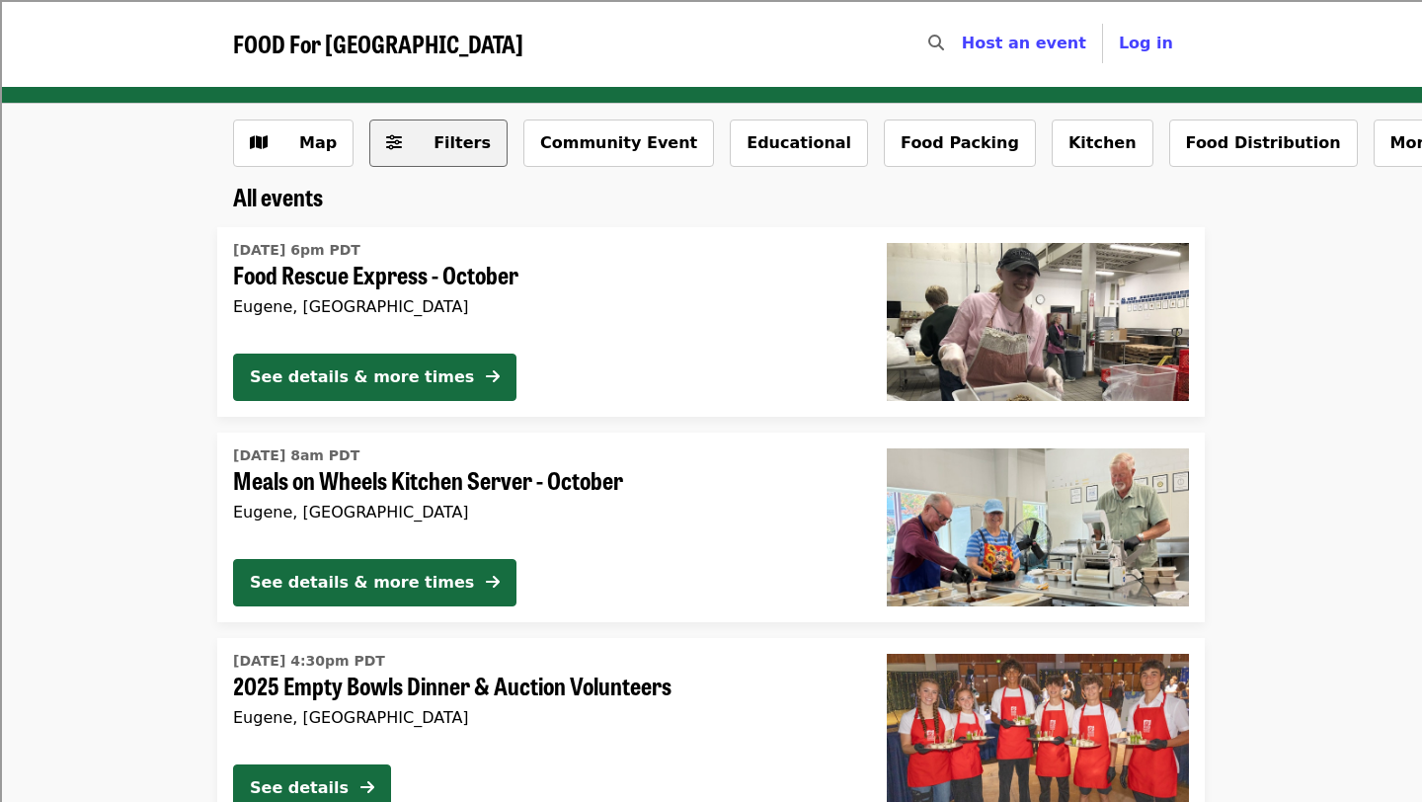
click at [414, 135] on span "Filters" at bounding box center [452, 143] width 77 height 24
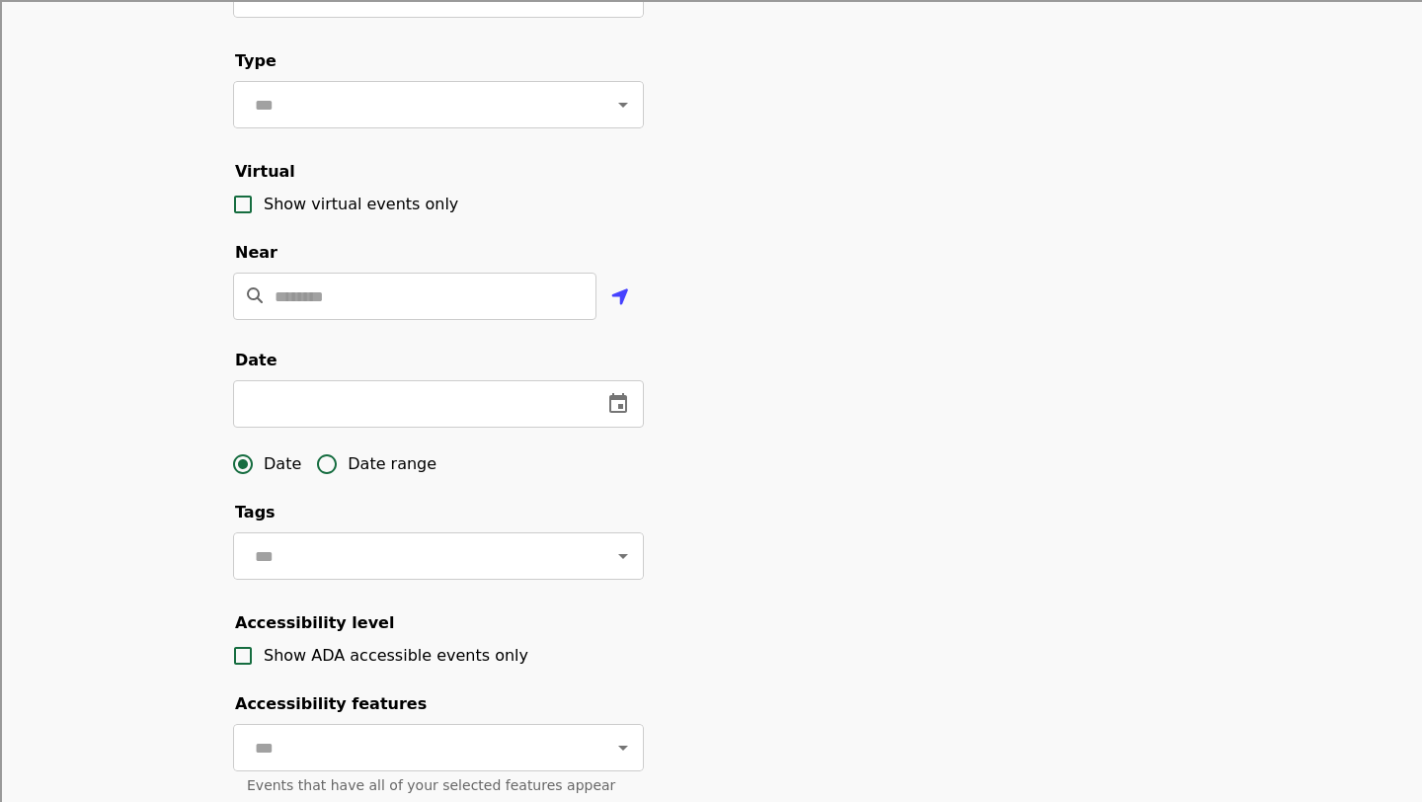
scroll to position [291, 0]
click at [626, 406] on icon "change date" at bounding box center [618, 402] width 18 height 20
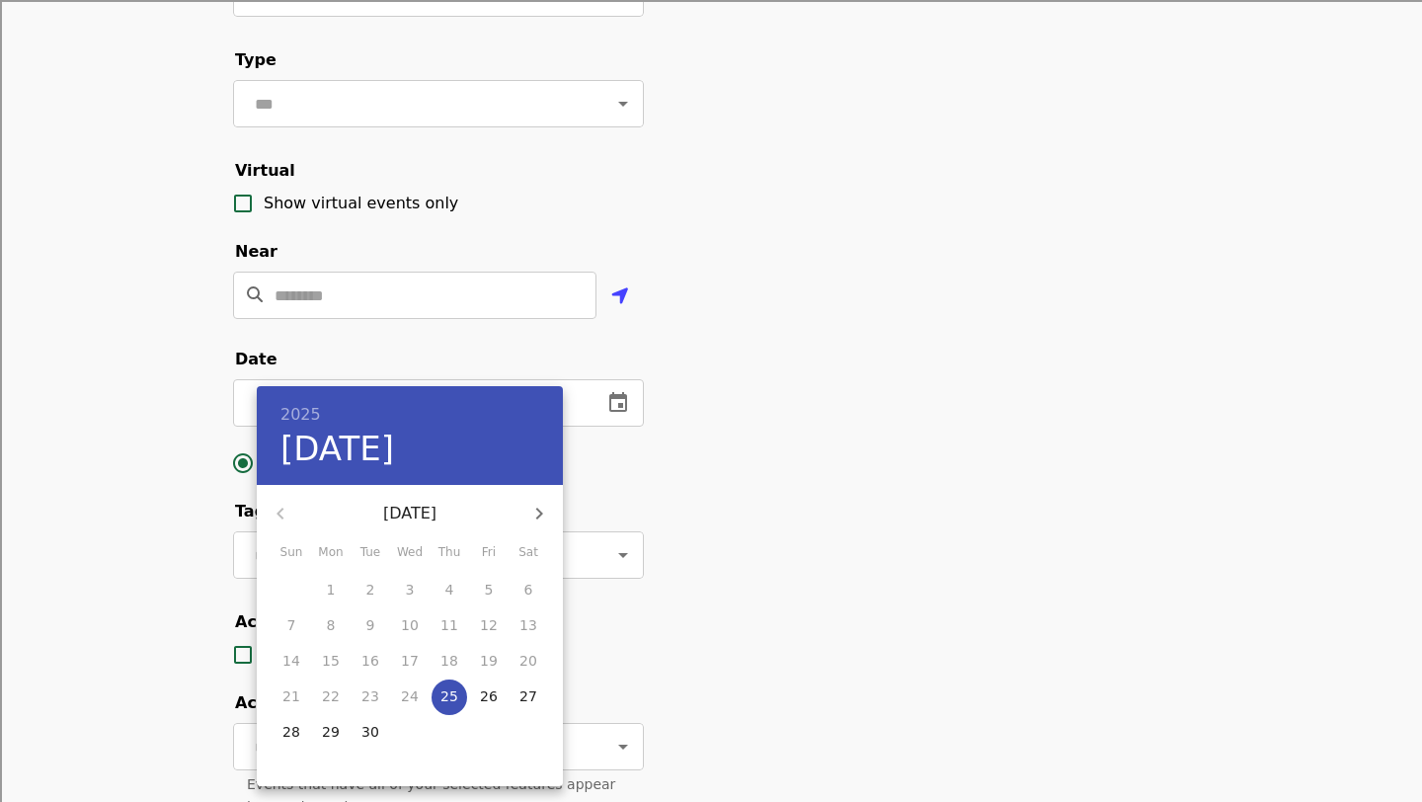
click at [525, 697] on p "27" at bounding box center [528, 696] width 18 height 20
type input "**********"
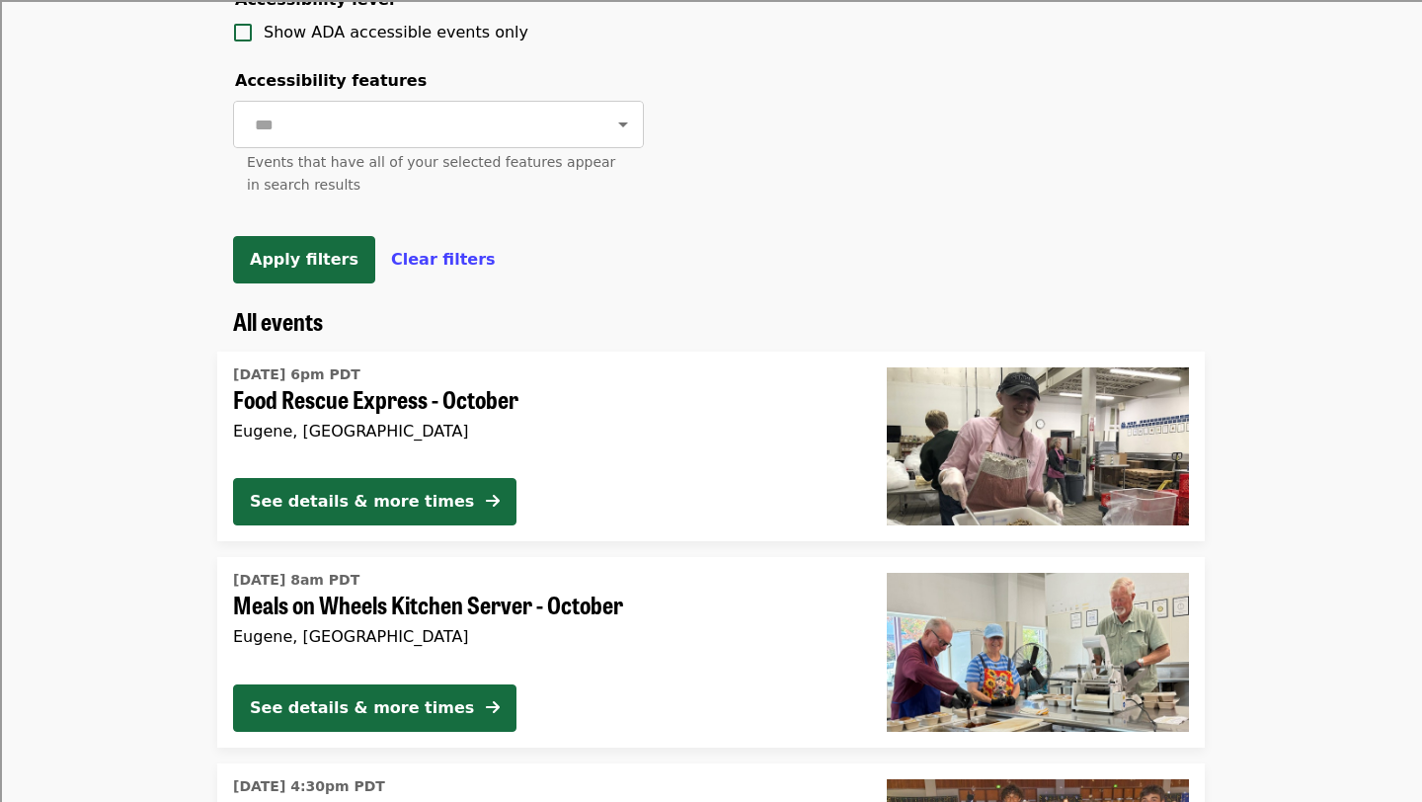
scroll to position [932, 0]
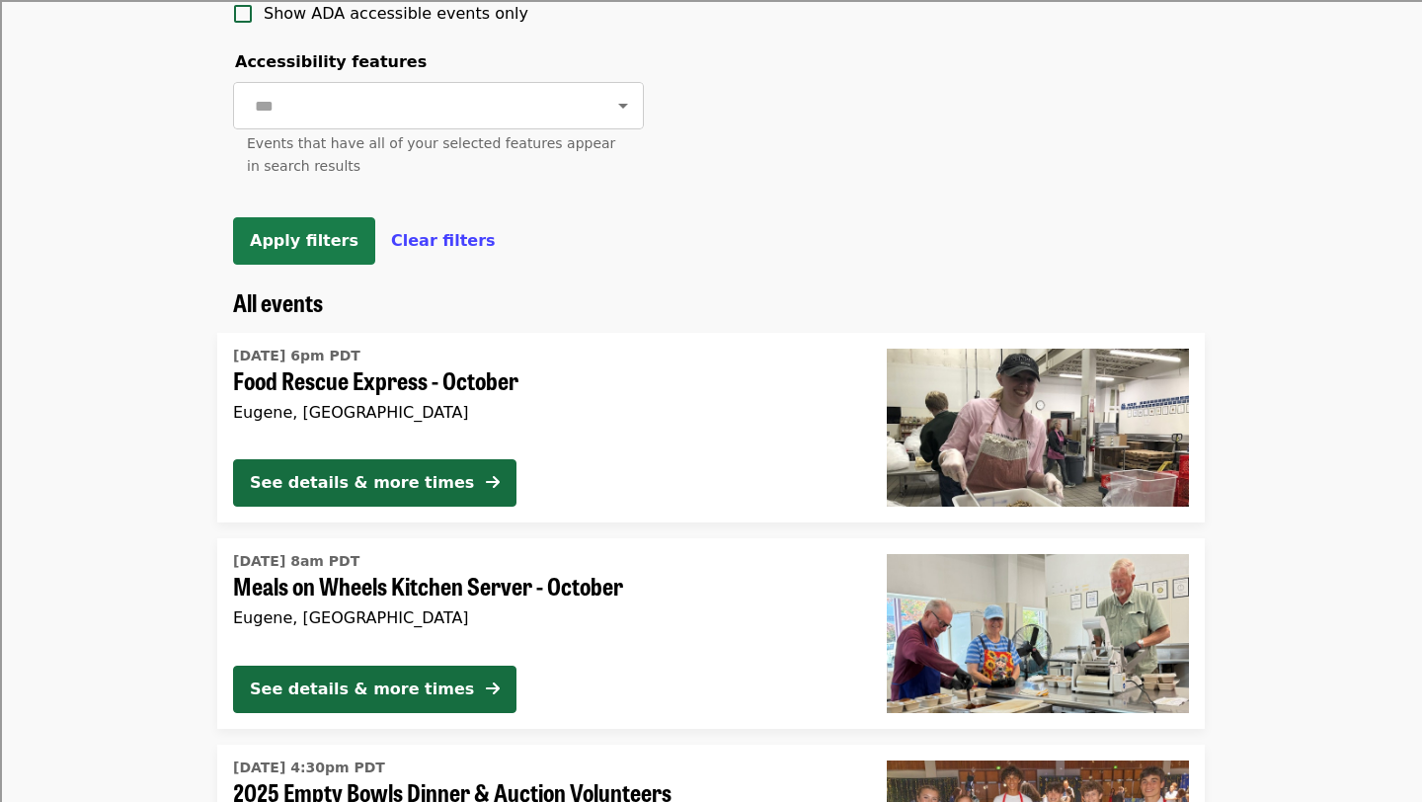
click at [284, 247] on span "Apply filters" at bounding box center [304, 240] width 109 height 19
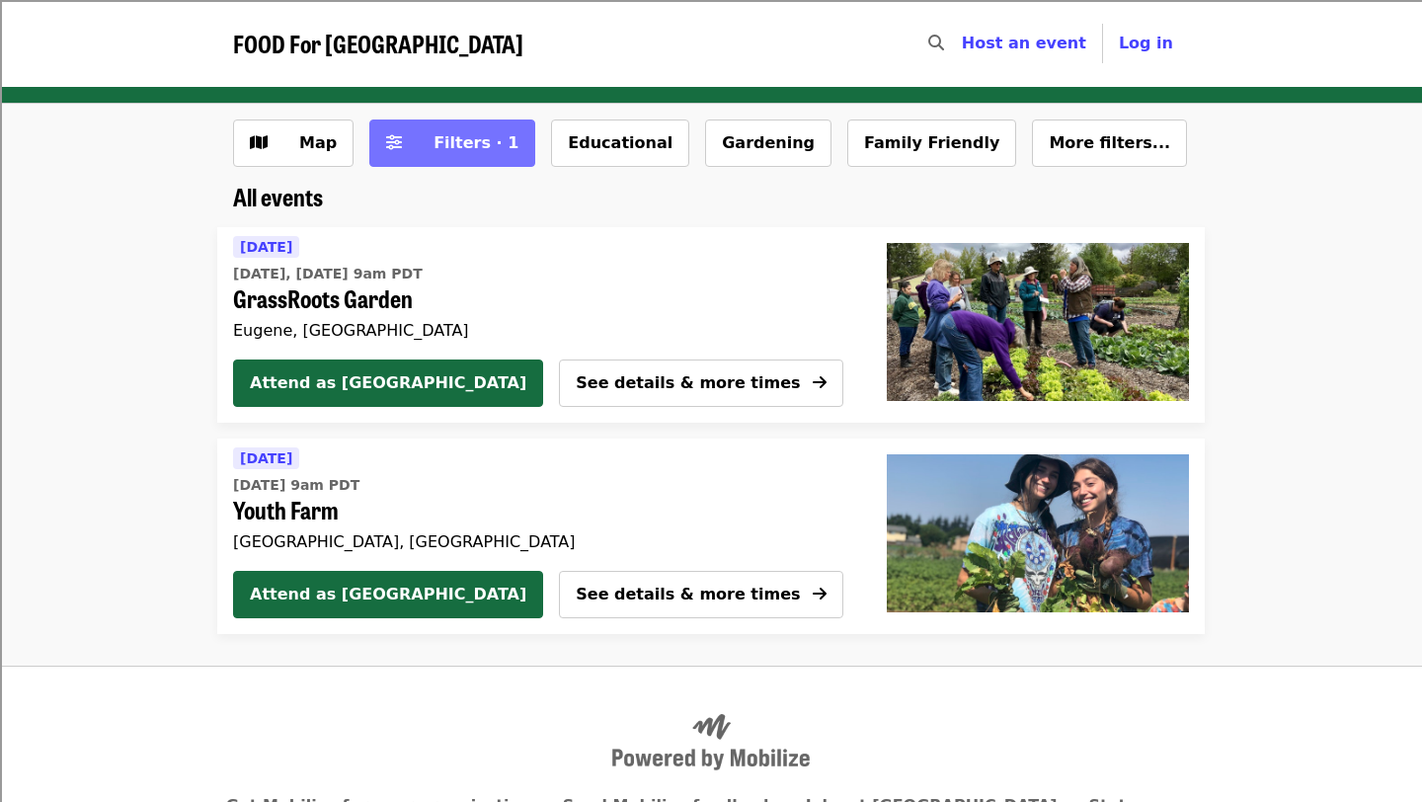
click at [445, 142] on span "Filters · 1" at bounding box center [476, 142] width 85 height 19
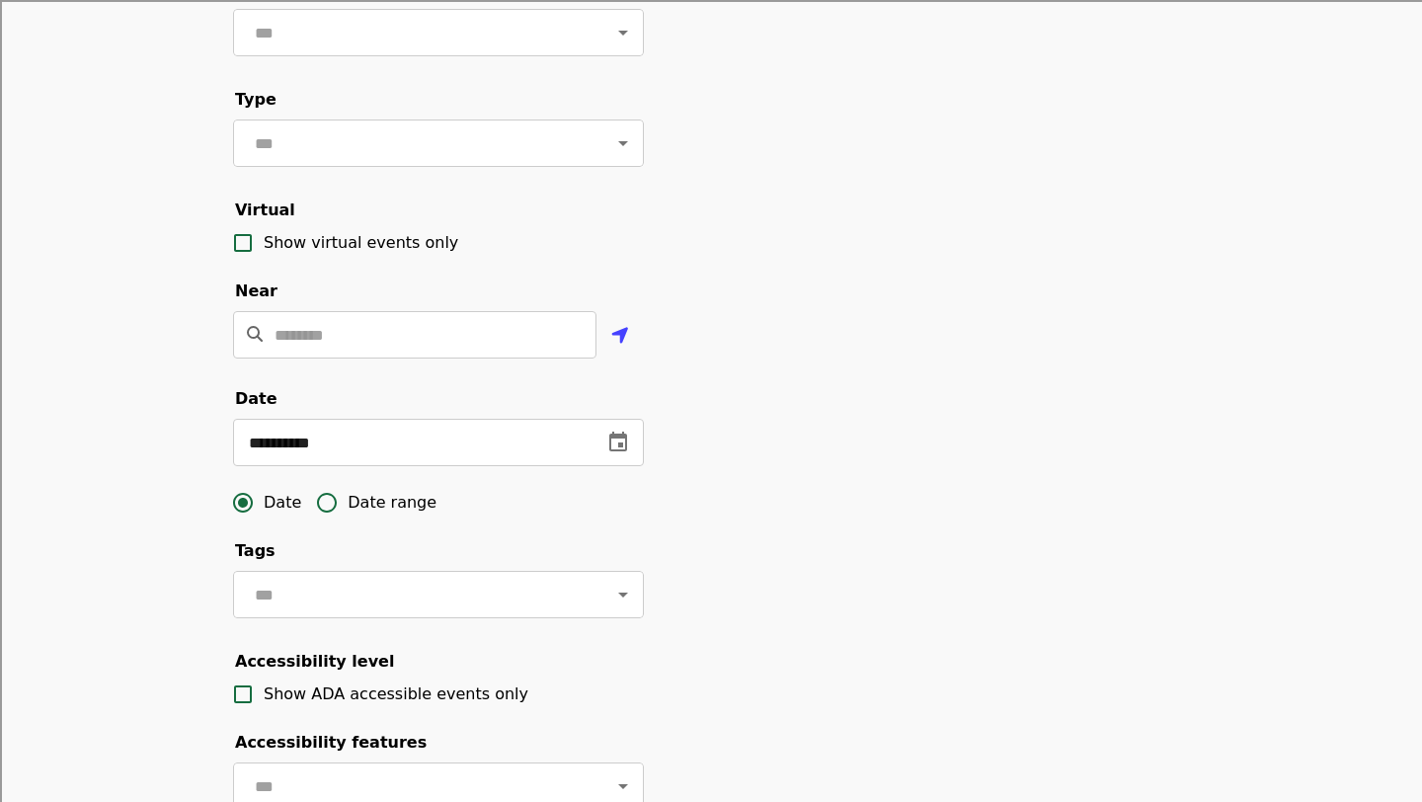
scroll to position [273, 0]
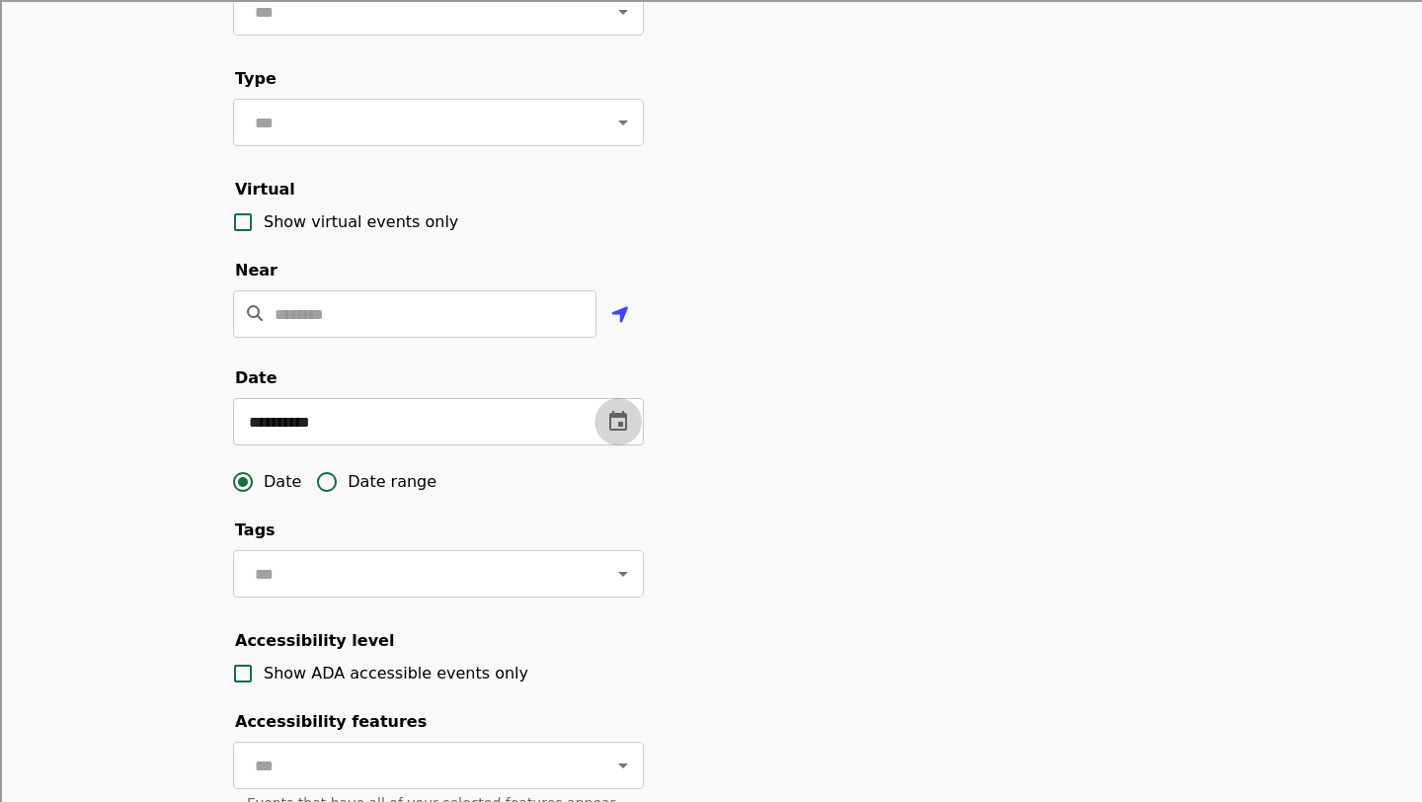
click at [619, 434] on button "change date" at bounding box center [618, 421] width 47 height 47
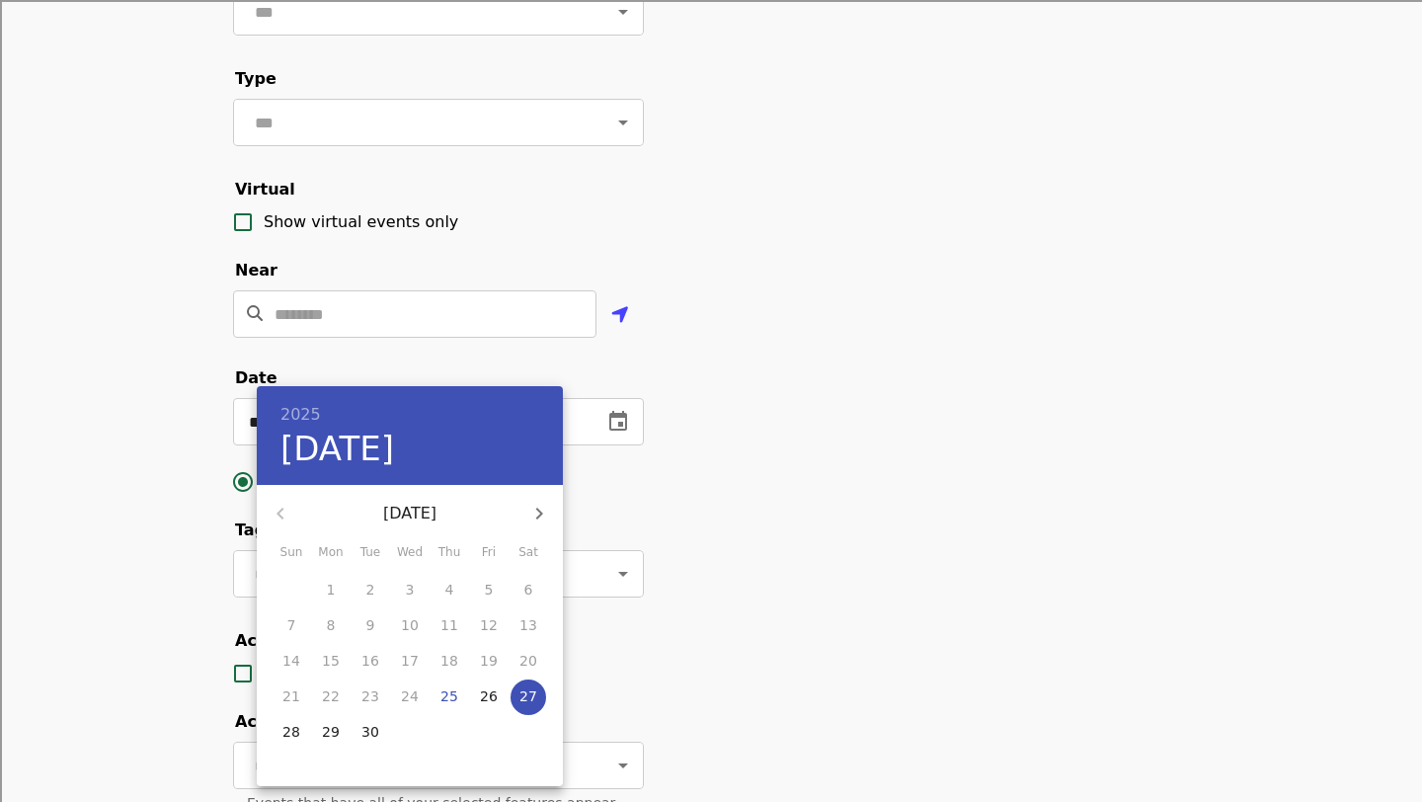
click at [536, 689] on span "27" at bounding box center [529, 696] width 36 height 20
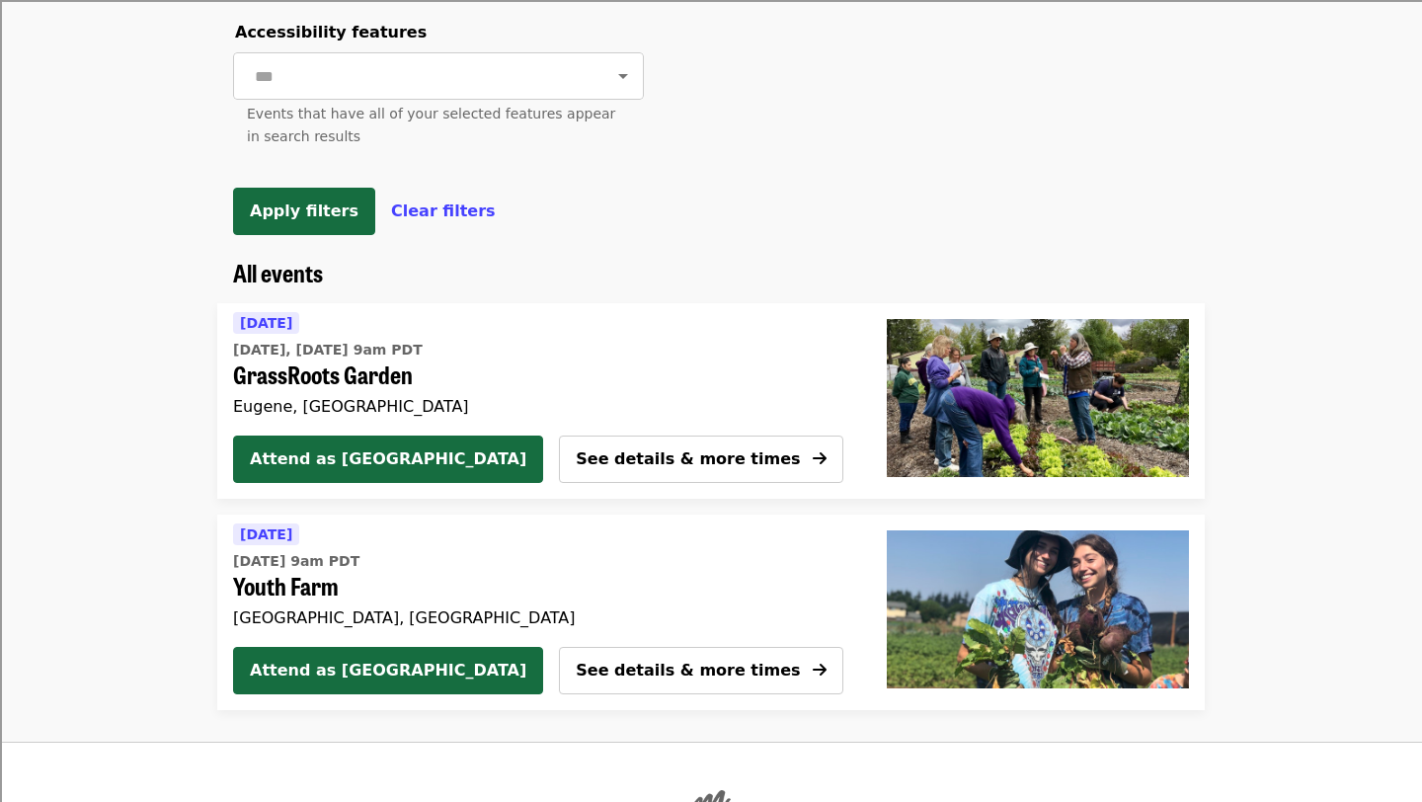
scroll to position [960, 0]
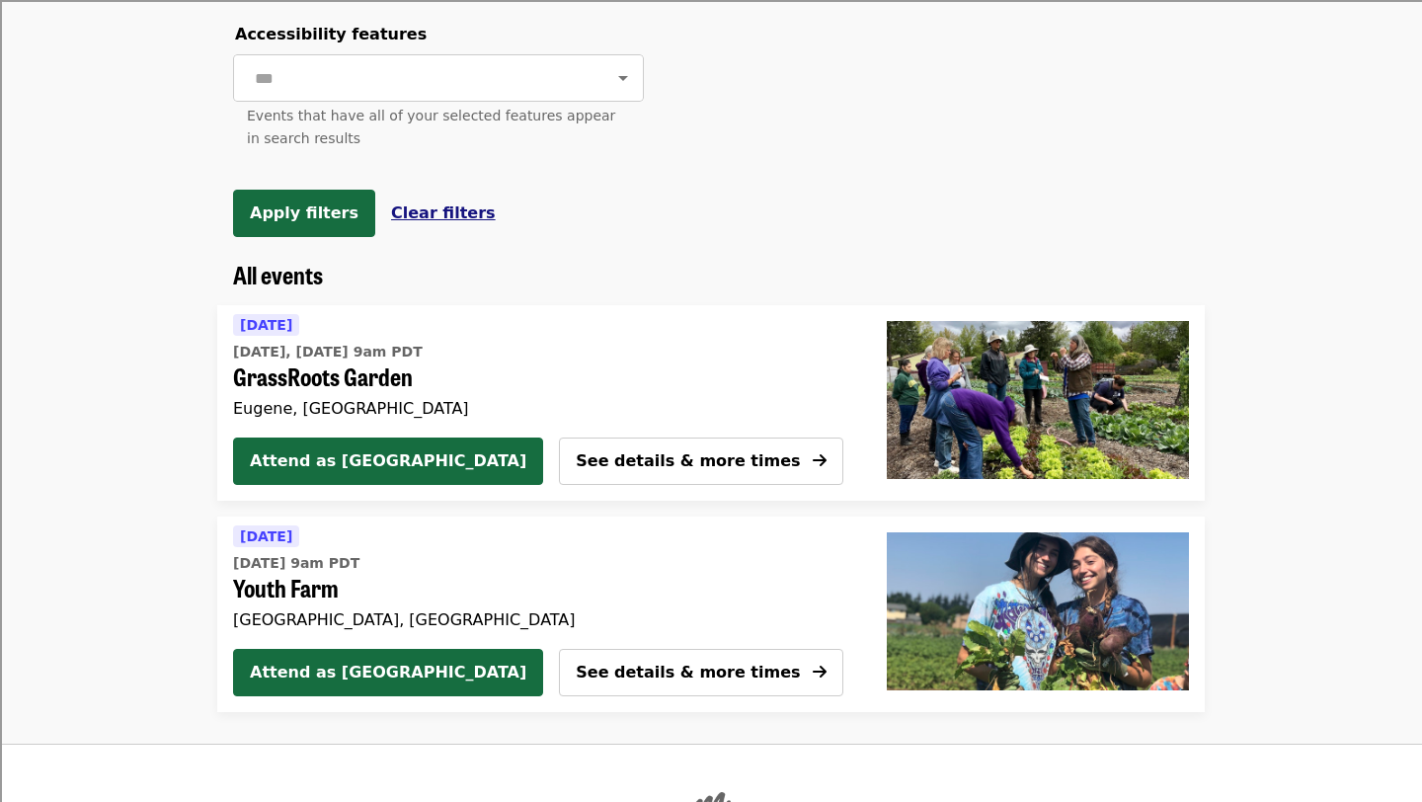
click at [421, 214] on span "Clear filters" at bounding box center [443, 212] width 105 height 19
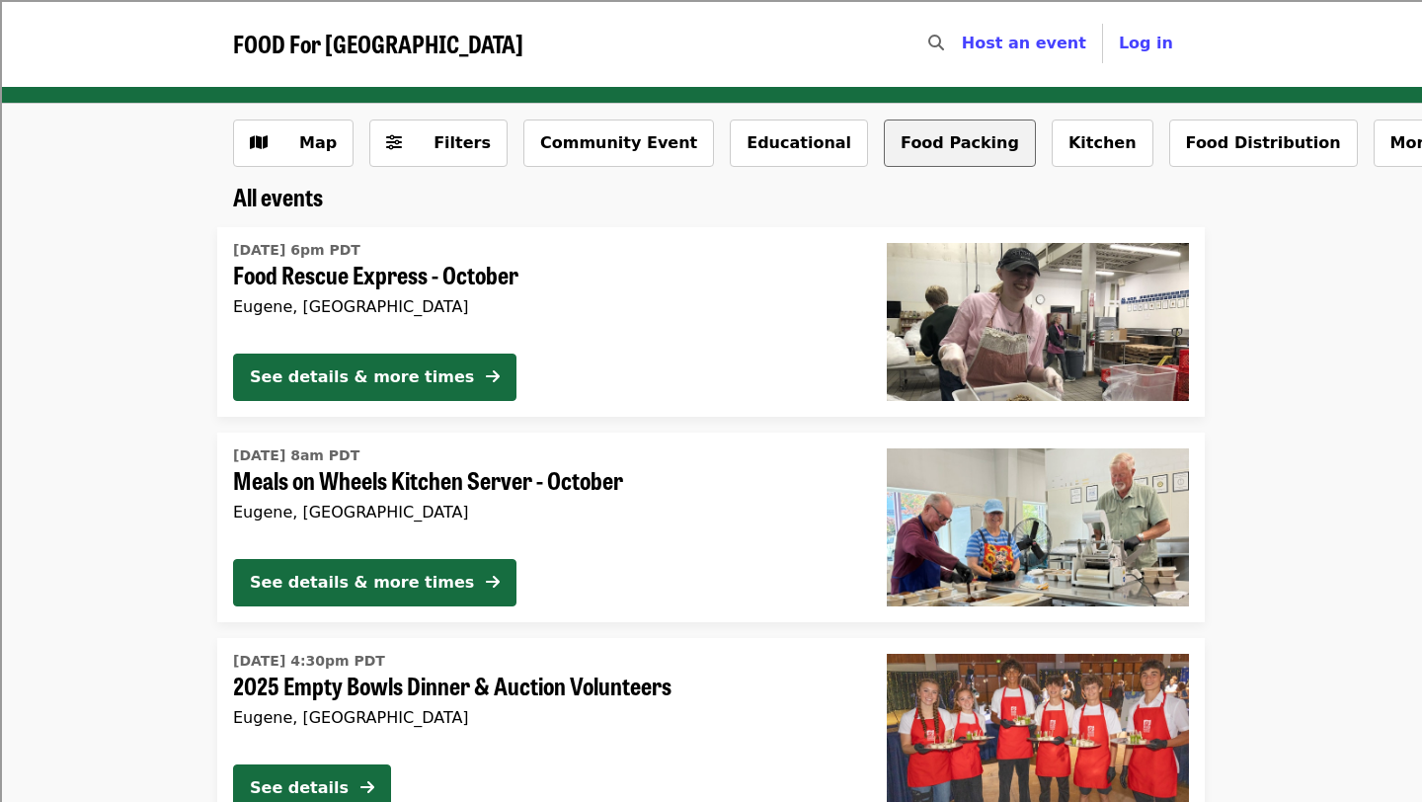
click at [886, 153] on button "Food Packing" at bounding box center [960, 142] width 152 height 47
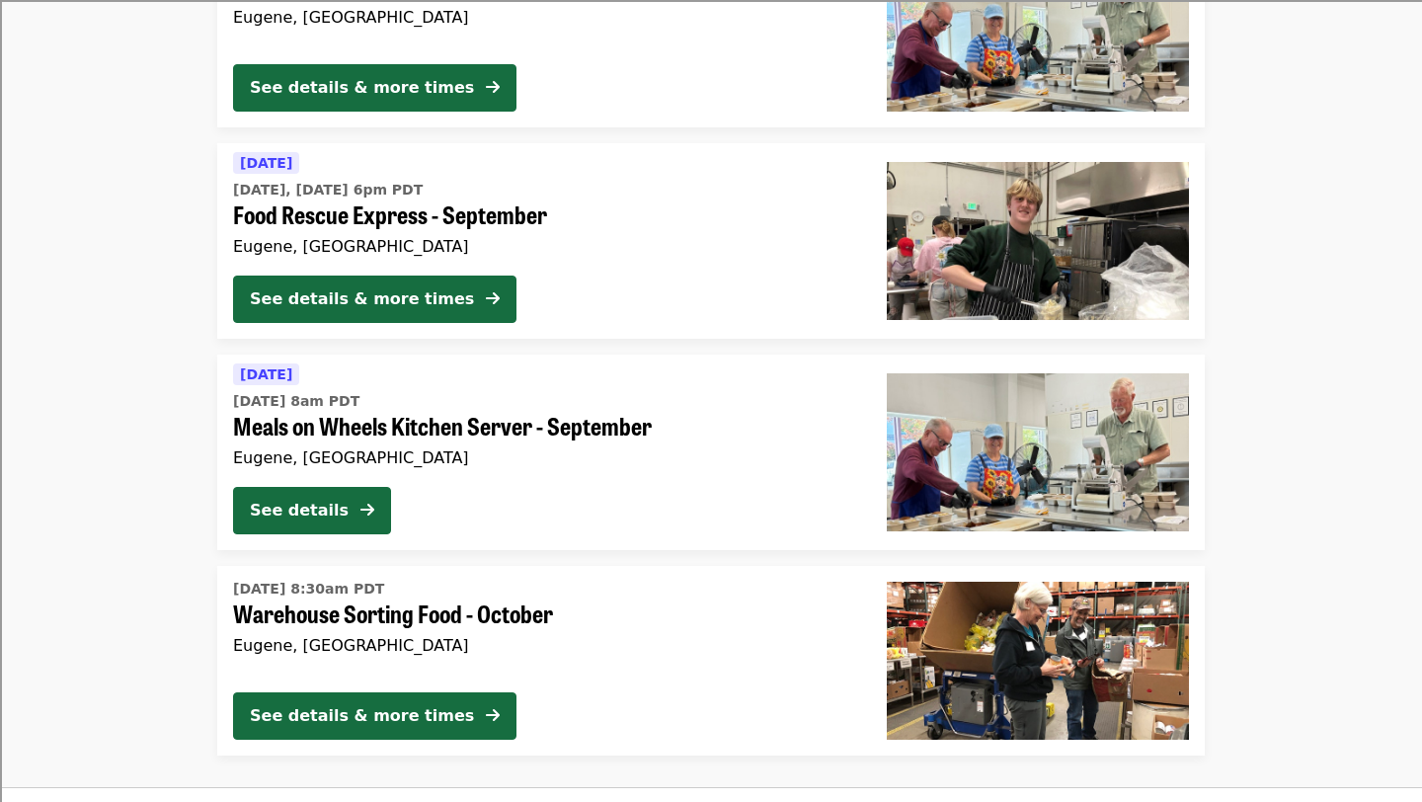
scroll to position [532, 0]
